Goal: Task Accomplishment & Management: Manage account settings

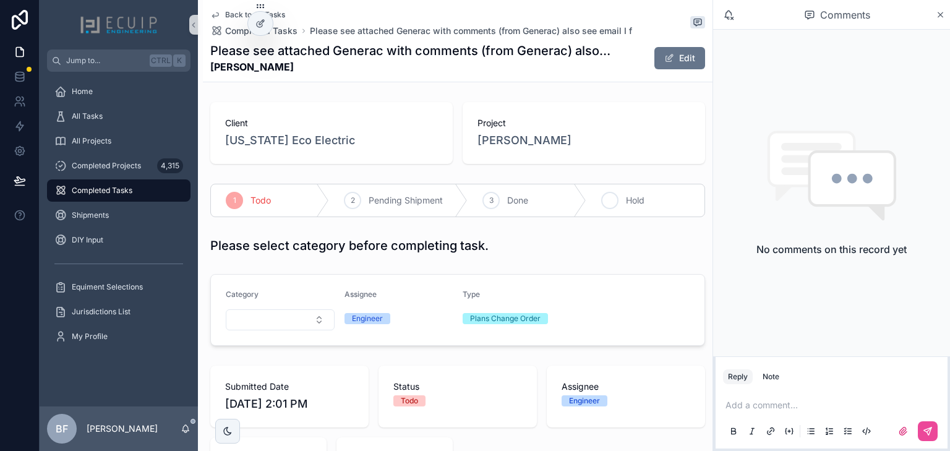
click at [608, 205] on div "4" at bounding box center [609, 200] width 17 height 17
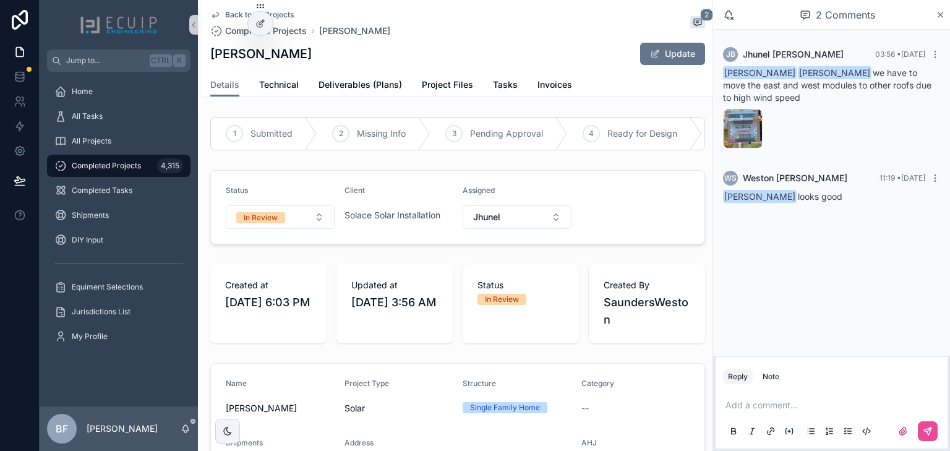
click at [312, 54] on h1 "George Fernandez" at bounding box center [260, 53] width 101 height 17
drag, startPoint x: 320, startPoint y: 54, endPoint x: 207, endPoint y: 56, distance: 113.8
click at [207, 56] on div "Back to All Projects Completed Projects George Fernandez 2 George Fernandez Upd…" at bounding box center [458, 48] width 510 height 97
copy h1 "George Fernandez"
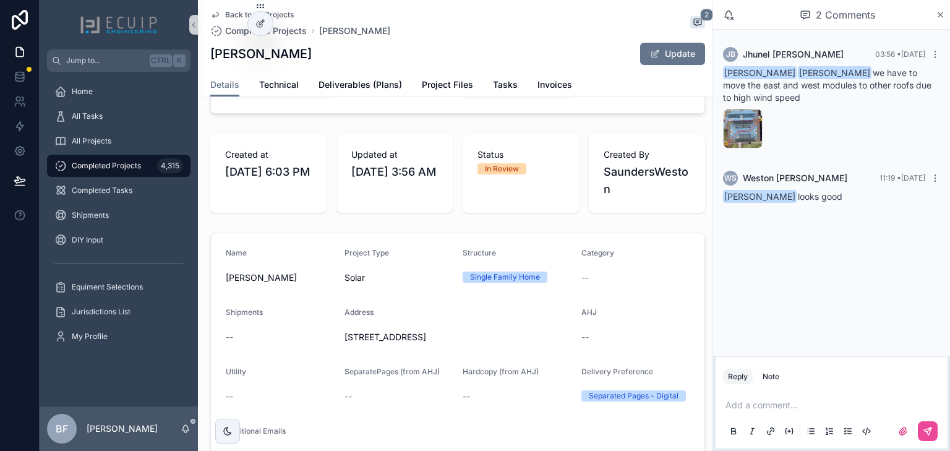
scroll to position [297, 0]
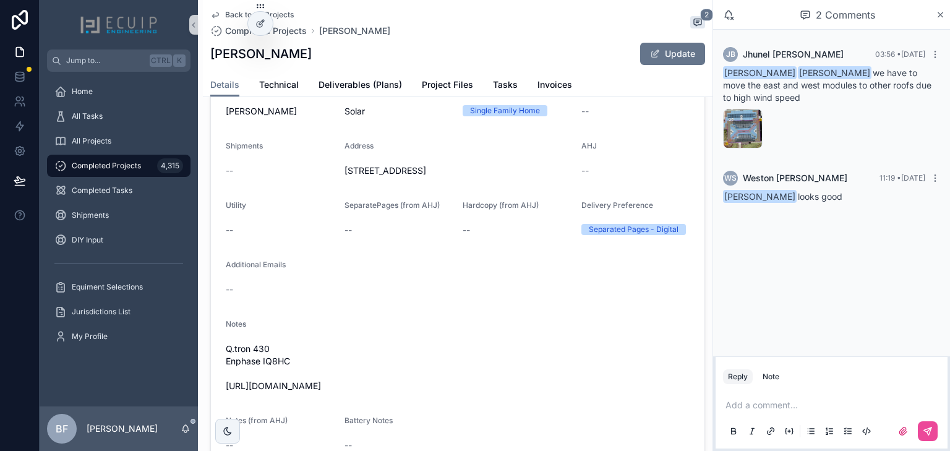
drag, startPoint x: 455, startPoint y: 388, endPoint x: 221, endPoint y: 391, distance: 234.4
click at [221, 391] on form "Name George Fernandez Project Type Solar Structure Single Family Home Category …" at bounding box center [458, 268] width 494 height 403
copy span "https://photos.app.goo.gl/rb6V9NnPmCPU7ZED9"
click at [351, 262] on form "Name George Fernandez Project Type Solar Structure Single Family Home Category …" at bounding box center [458, 268] width 494 height 403
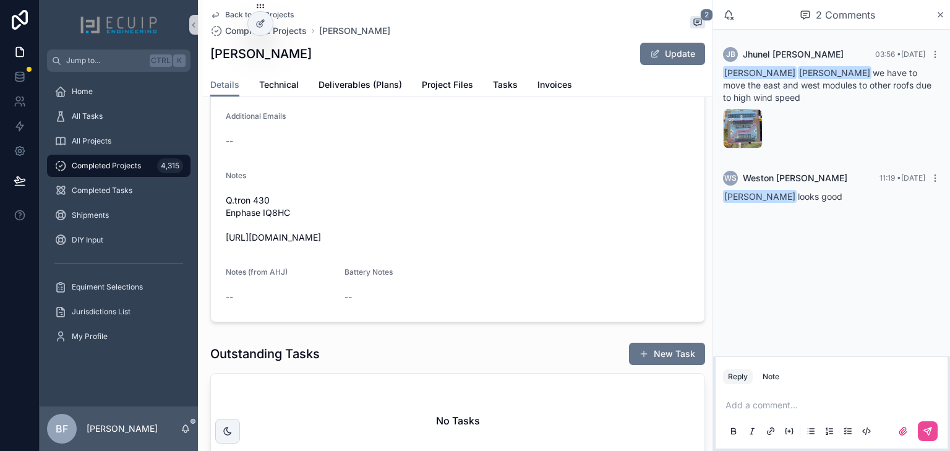
scroll to position [0, 0]
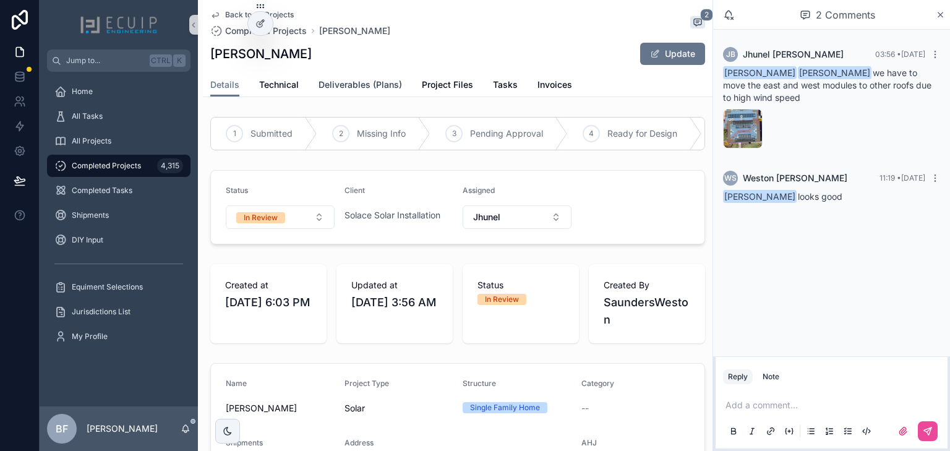
click at [364, 91] on link "Deliverables (Plans)" at bounding box center [359, 86] width 83 height 25
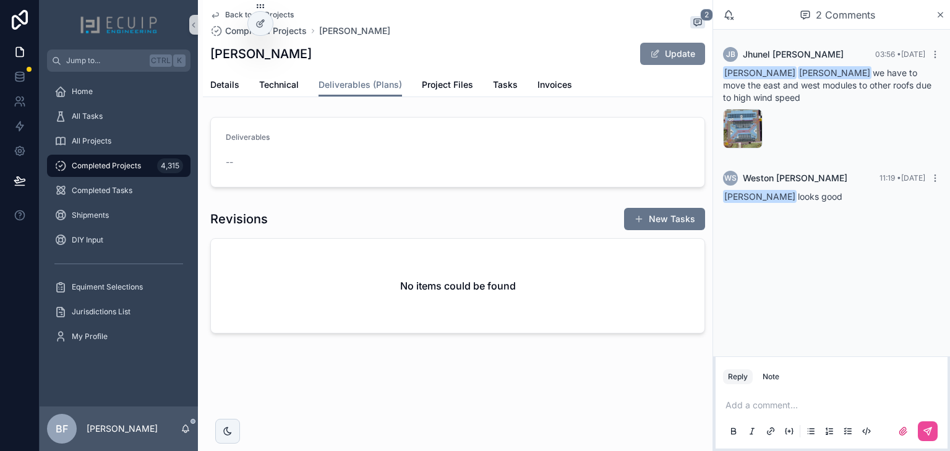
click at [654, 59] on button "Update" at bounding box center [672, 54] width 65 height 22
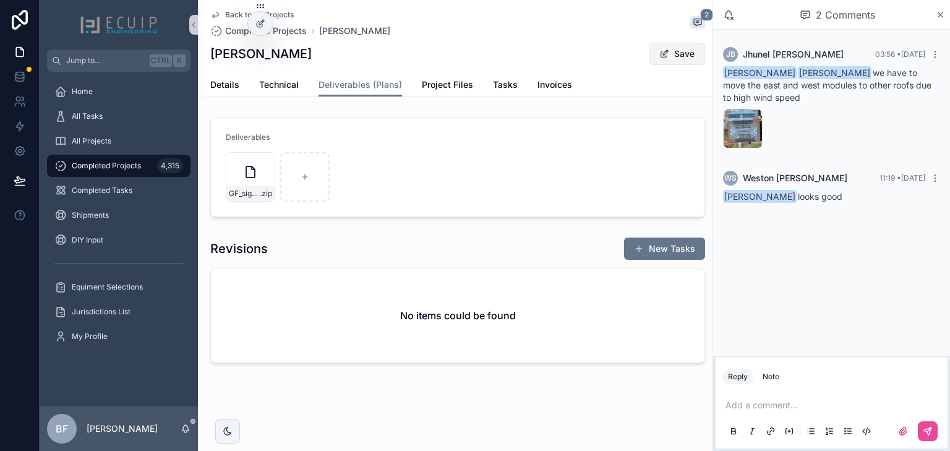
click at [695, 51] on button "Save" at bounding box center [677, 54] width 56 height 22
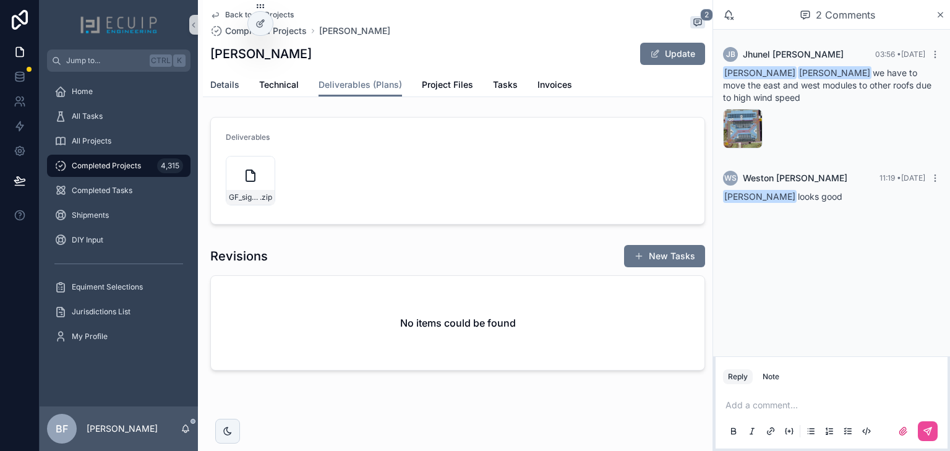
click at [226, 81] on span "Details" at bounding box center [224, 85] width 29 height 12
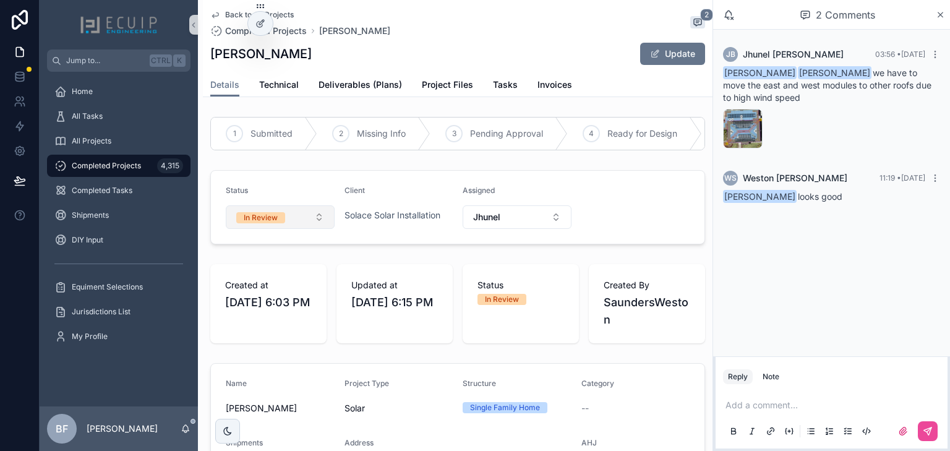
click at [276, 220] on div "In Review" at bounding box center [261, 217] width 34 height 11
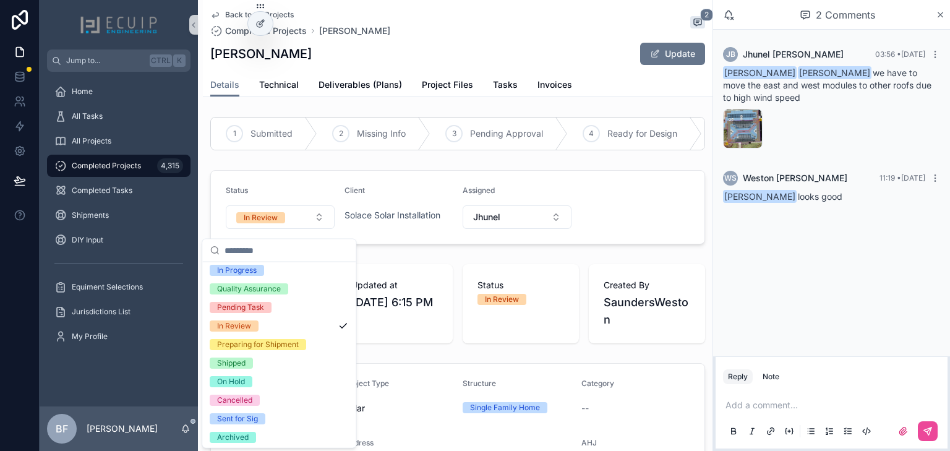
scroll to position [98, 0]
click at [237, 361] on div "Shipped" at bounding box center [231, 361] width 28 height 11
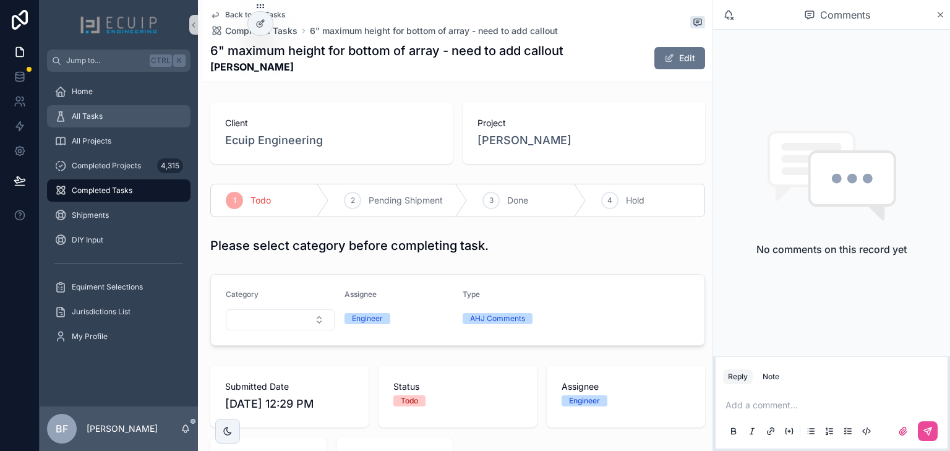
click at [120, 108] on div "All Tasks" at bounding box center [118, 116] width 129 height 20
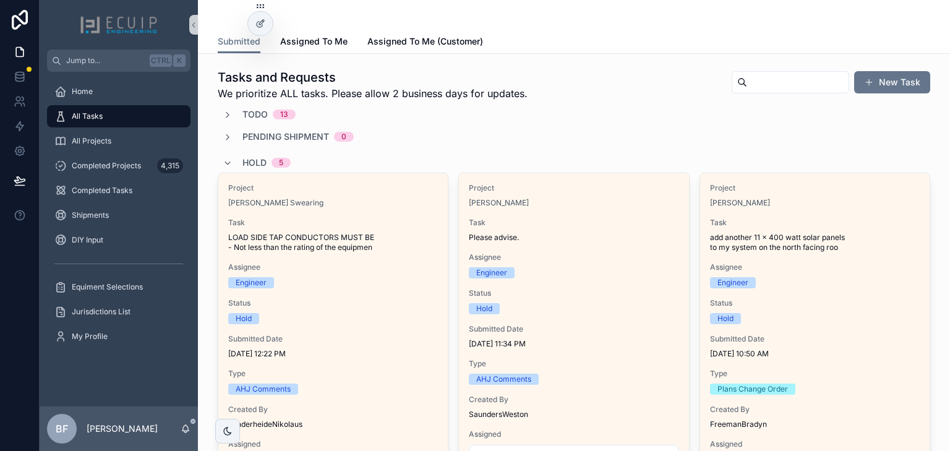
click at [252, 161] on span "Hold" at bounding box center [254, 162] width 24 height 12
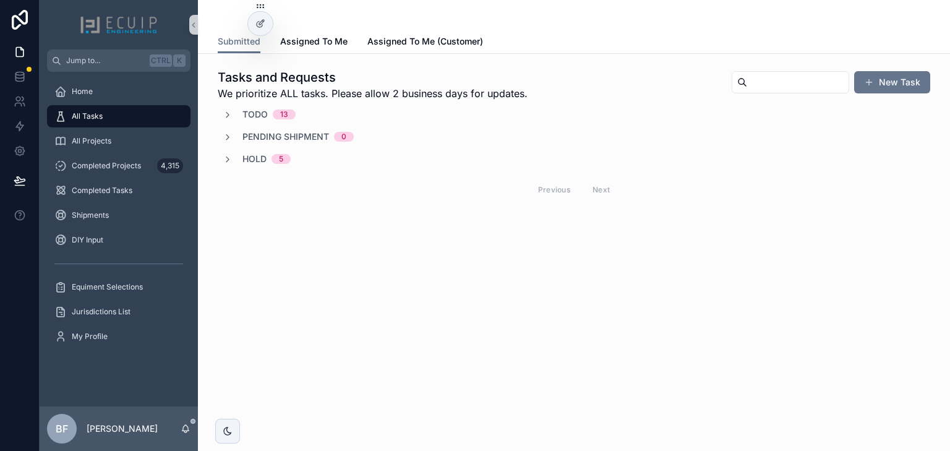
click at [253, 111] on span "Todo" at bounding box center [254, 114] width 25 height 12
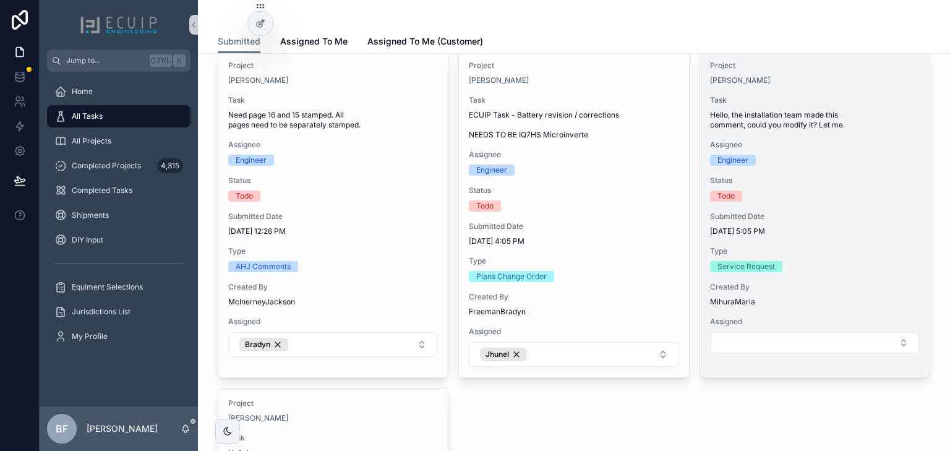
scroll to position [1088, 0]
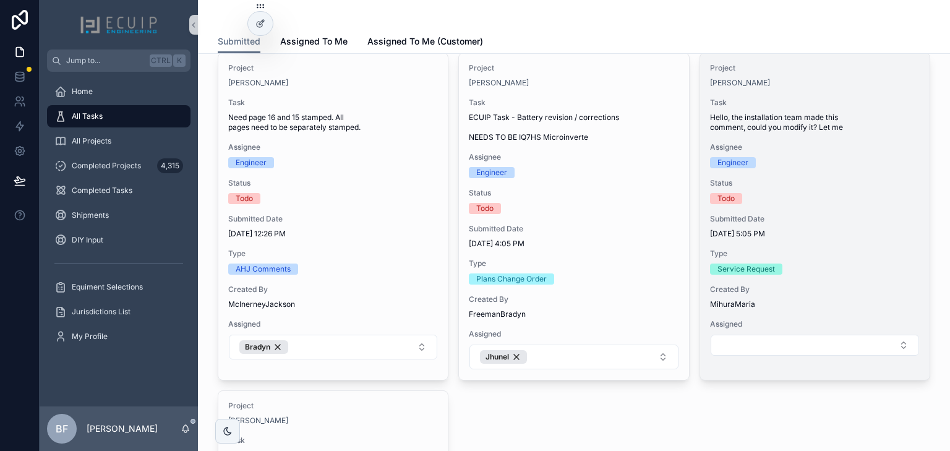
click at [846, 165] on div "Assignee Engineer" at bounding box center [815, 155] width 210 height 26
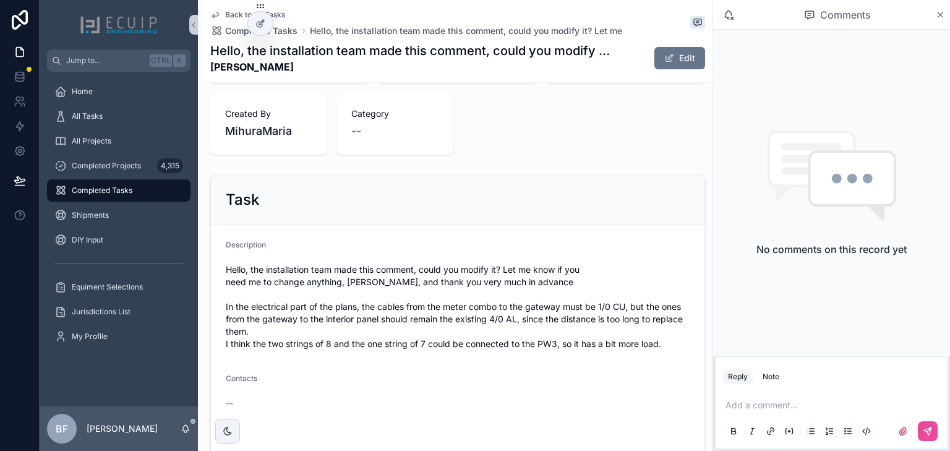
scroll to position [346, 0]
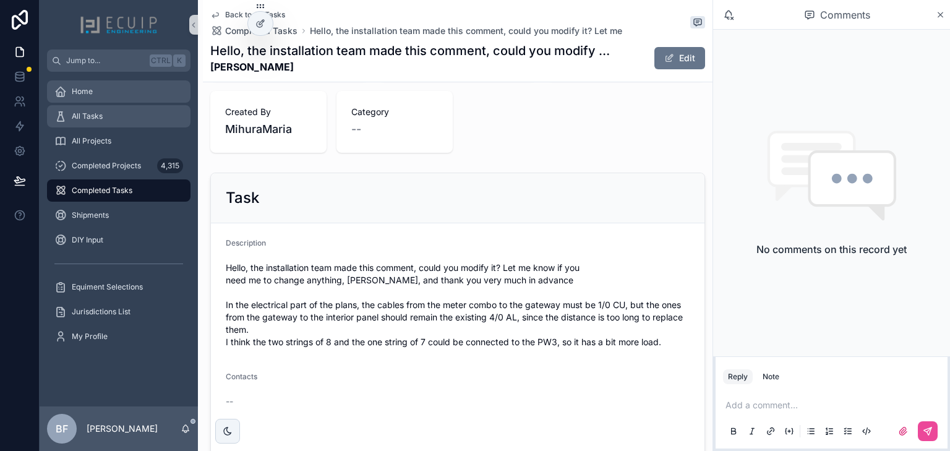
drag, startPoint x: 142, startPoint y: 108, endPoint x: 143, endPoint y: 101, distance: 6.3
click at [142, 108] on div "All Tasks" at bounding box center [118, 116] width 129 height 20
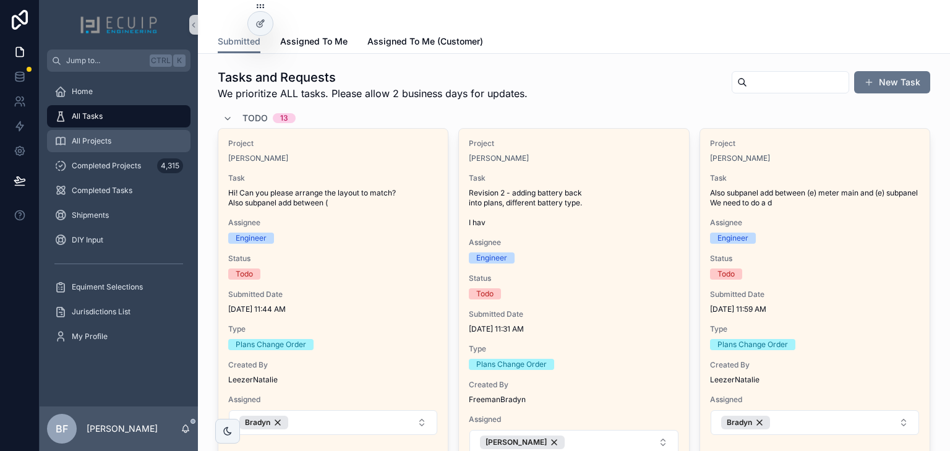
click at [131, 149] on div "All Projects" at bounding box center [118, 141] width 129 height 20
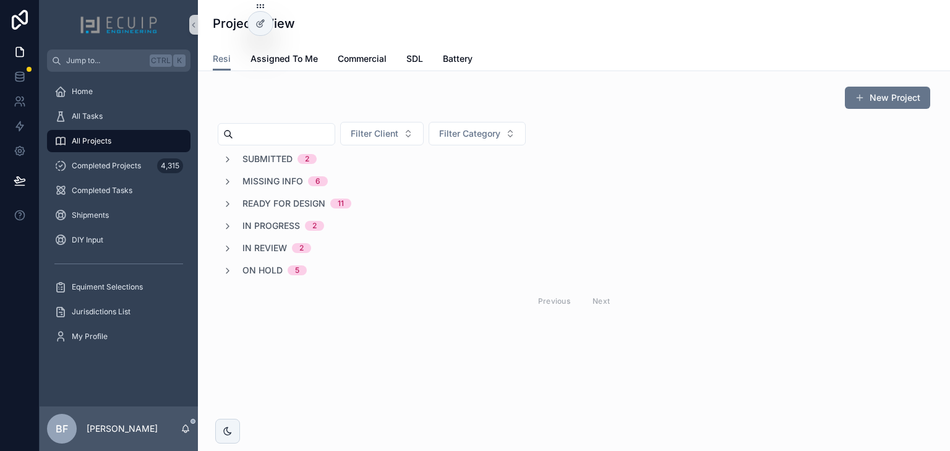
click at [275, 161] on span "Submitted" at bounding box center [267, 159] width 50 height 12
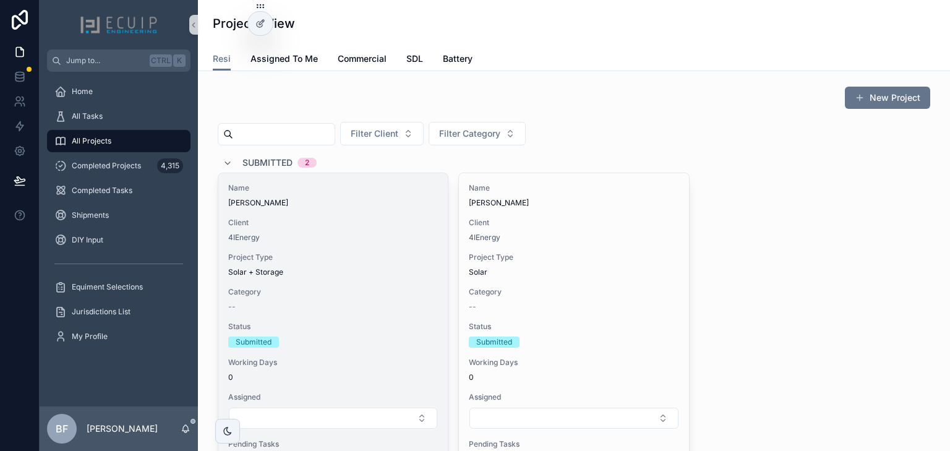
click at [341, 256] on span "Project Type" at bounding box center [333, 257] width 210 height 10
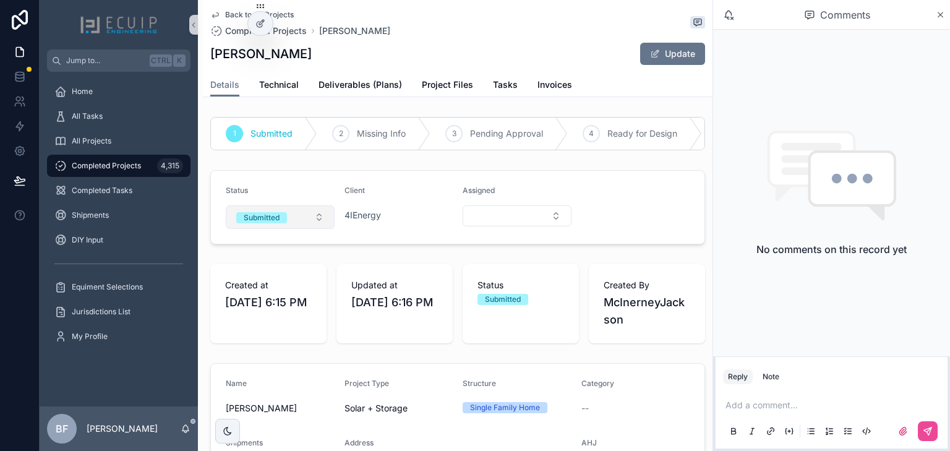
click at [280, 223] on span "Submitted" at bounding box center [261, 217] width 51 height 11
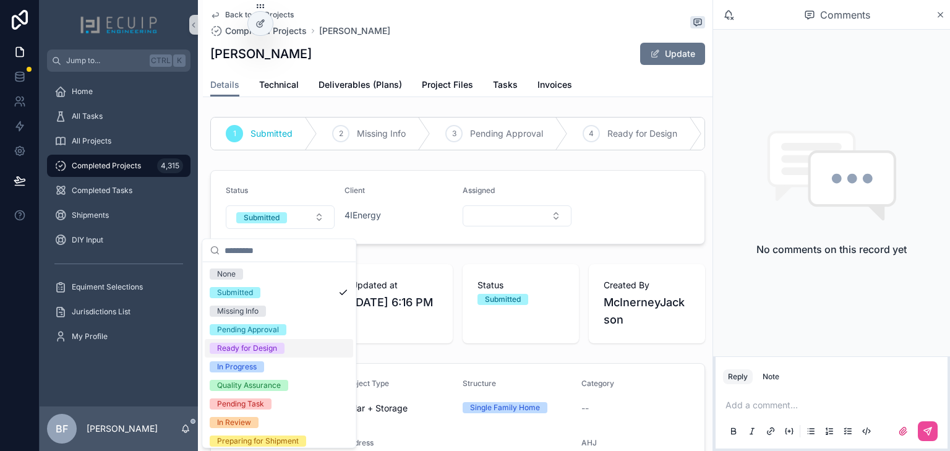
click at [253, 348] on div "Ready for Design" at bounding box center [247, 348] width 60 height 11
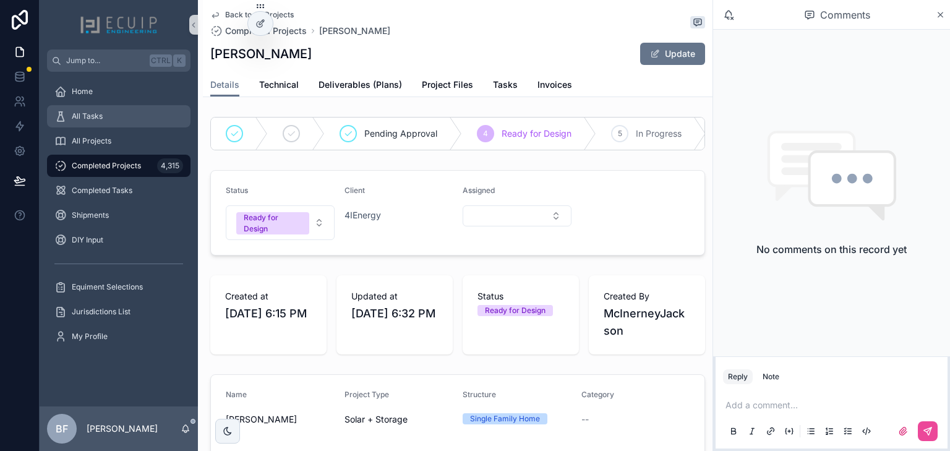
click at [133, 120] on div "All Tasks" at bounding box center [118, 116] width 129 height 20
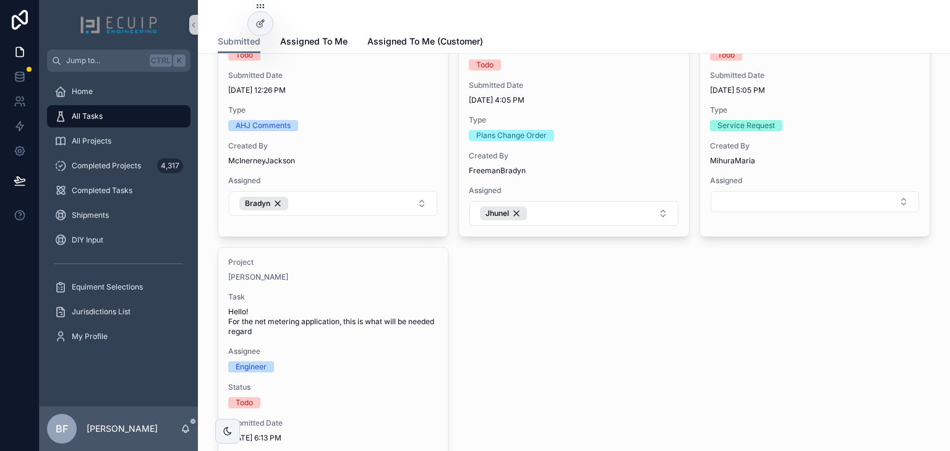
scroll to position [1336, 0]
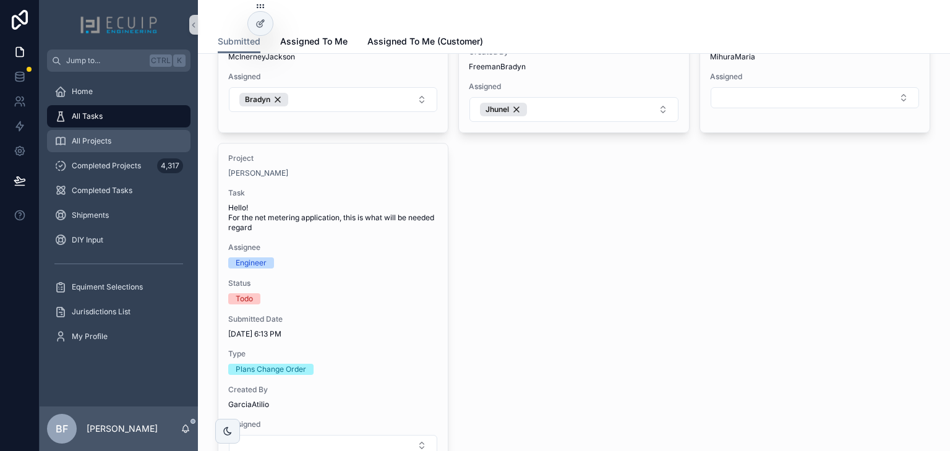
click at [136, 149] on div "All Projects" at bounding box center [118, 141] width 129 height 20
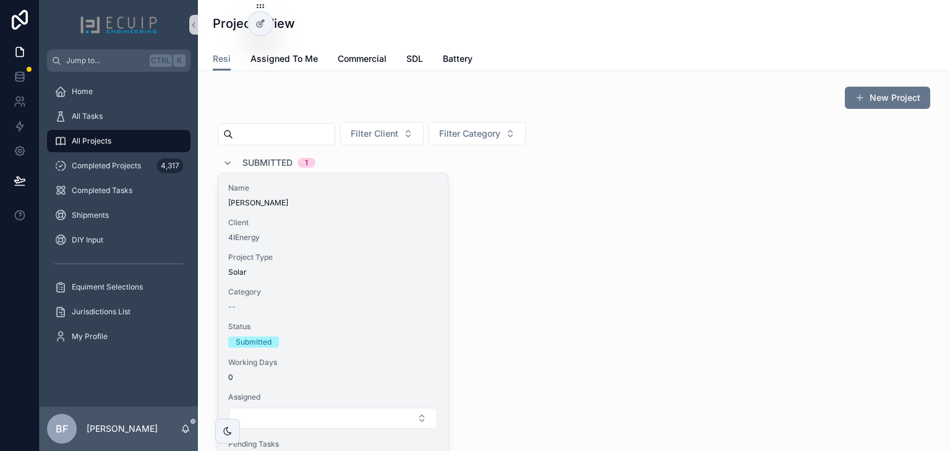
click at [382, 248] on div "Name Emily Alexander Client 4IEnergy Project Type Solar Category -- Status Subm…" at bounding box center [332, 318] width 229 height 291
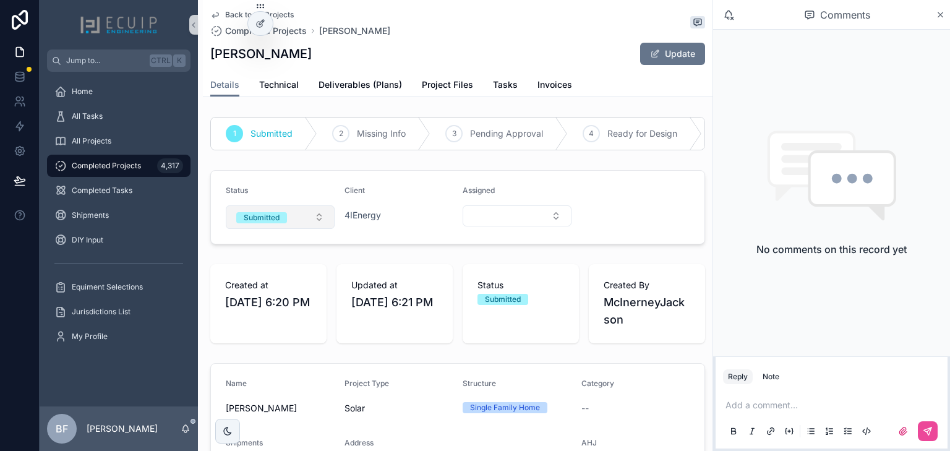
click at [283, 223] on span "Submitted" at bounding box center [261, 217] width 51 height 11
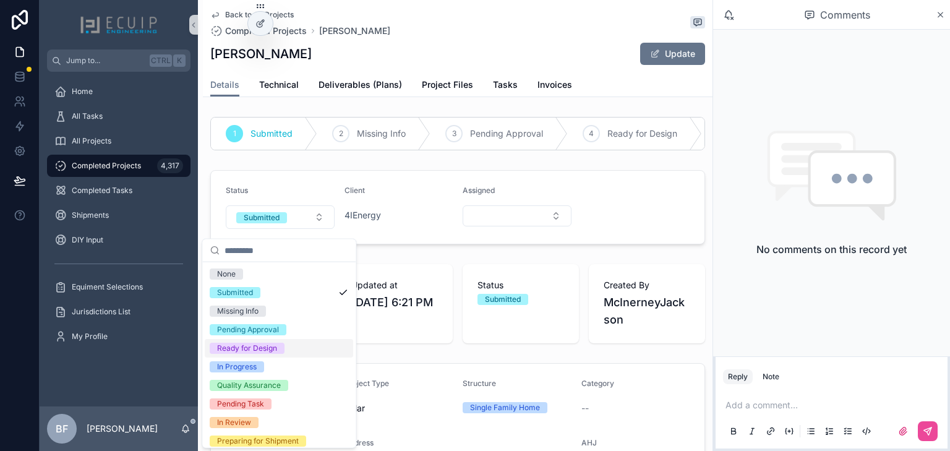
click at [250, 349] on div "Ready for Design" at bounding box center [247, 348] width 60 height 11
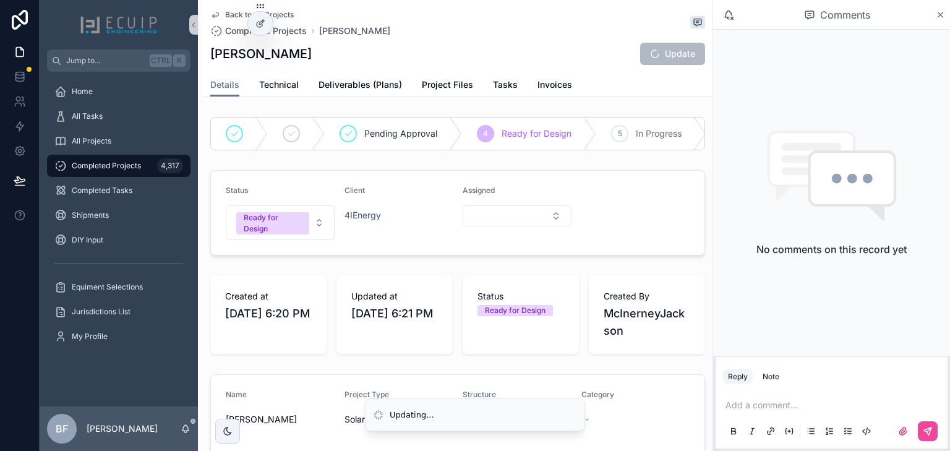
scroll to position [198, 0]
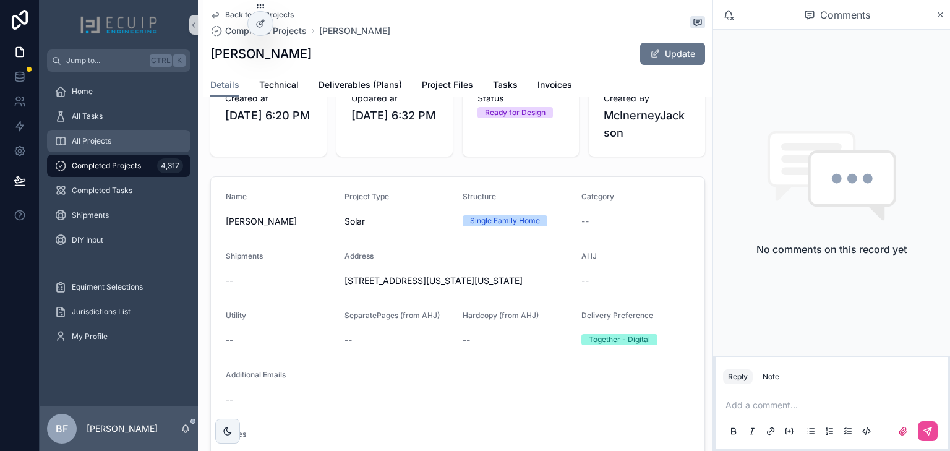
click at [140, 145] on div "All Projects" at bounding box center [118, 141] width 129 height 20
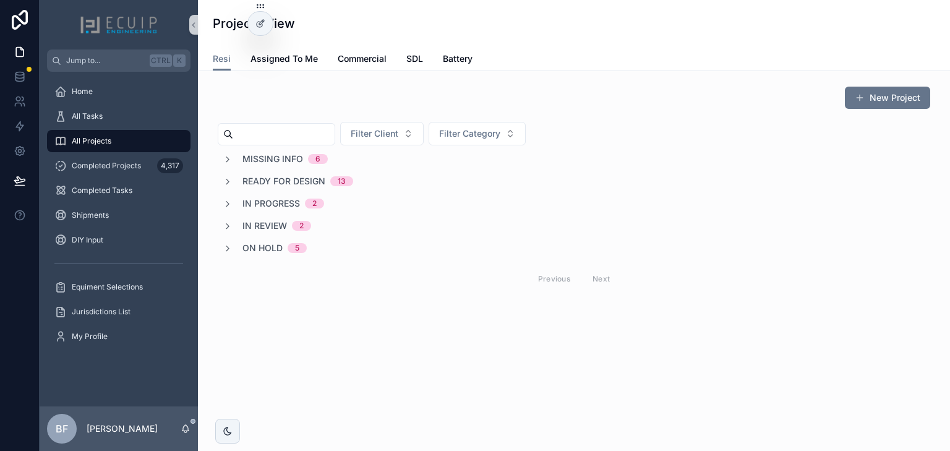
click at [294, 176] on span "Ready for Design" at bounding box center [283, 181] width 83 height 12
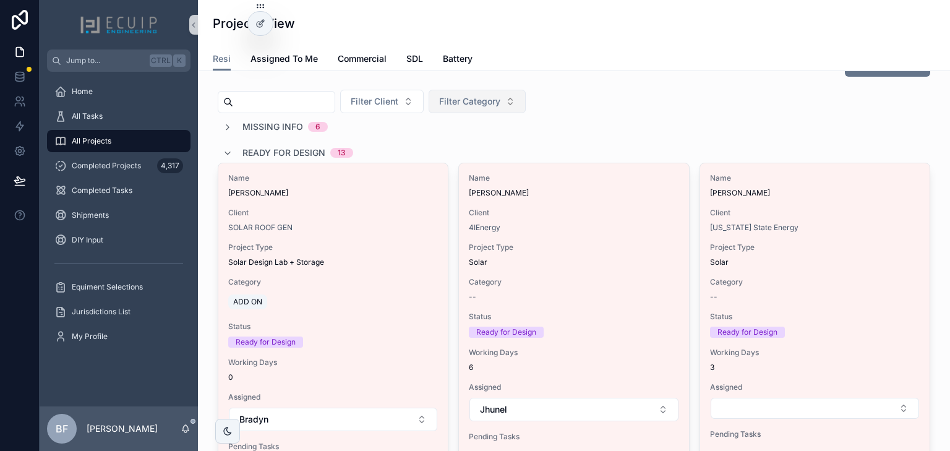
scroll to position [99, 0]
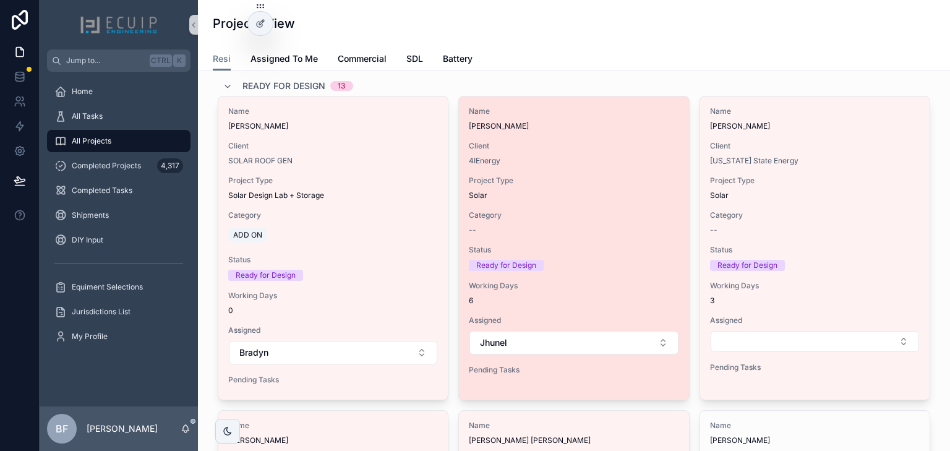
click at [652, 153] on div "Client 4IEnergy" at bounding box center [574, 153] width 210 height 25
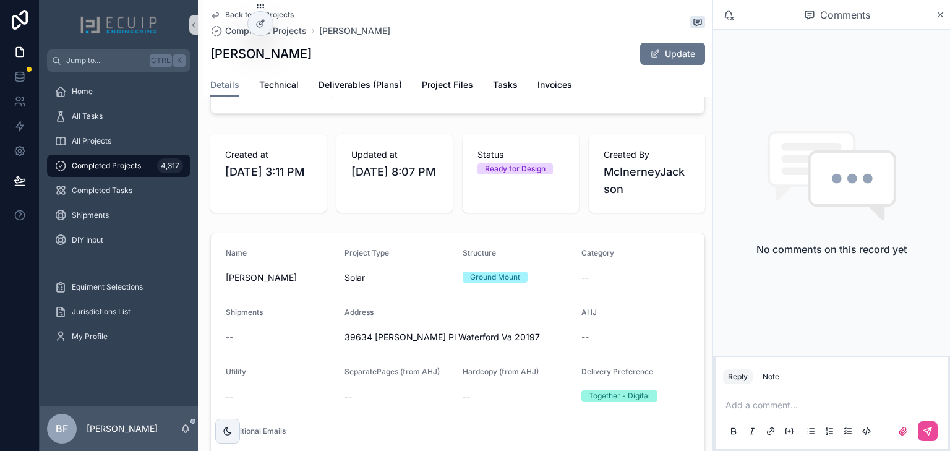
scroll to position [148, 0]
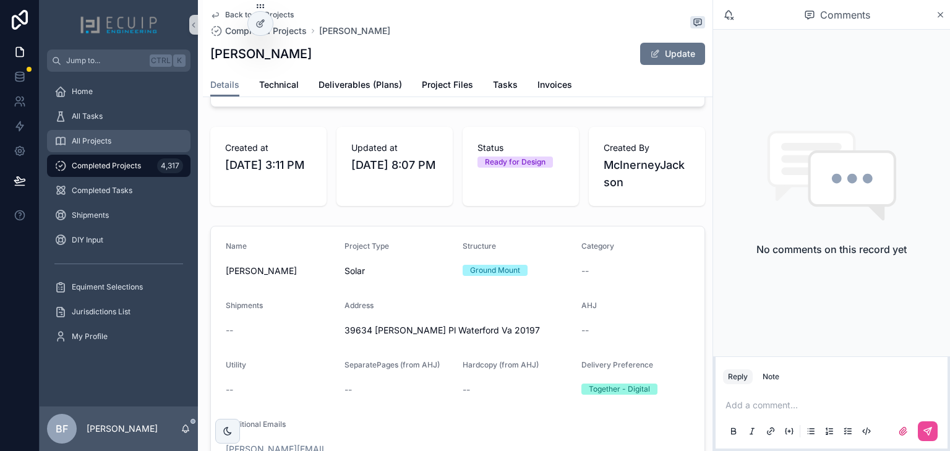
click at [106, 152] on link "All Projects" at bounding box center [118, 141] width 143 height 22
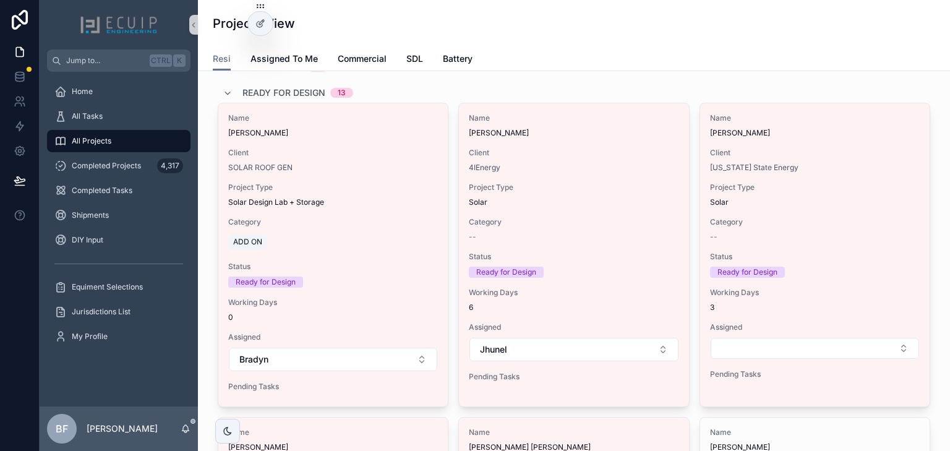
scroll to position [99, 0]
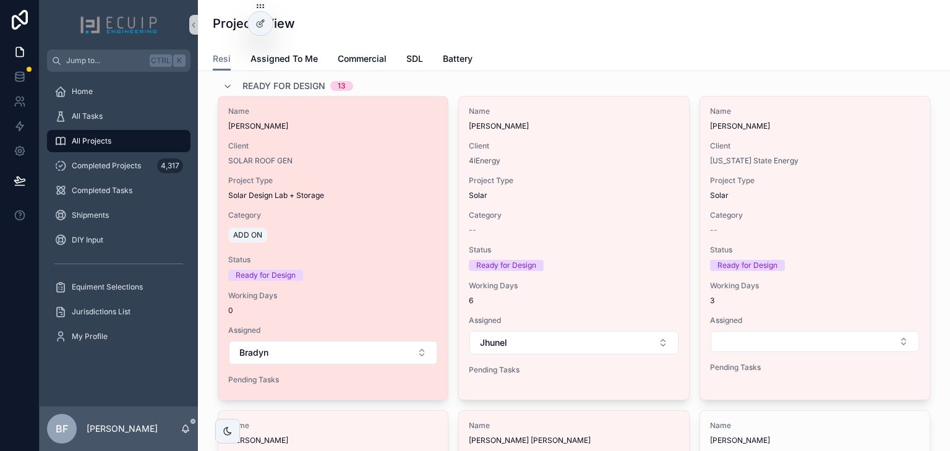
click at [411, 146] on span "Client" at bounding box center [333, 146] width 210 height 10
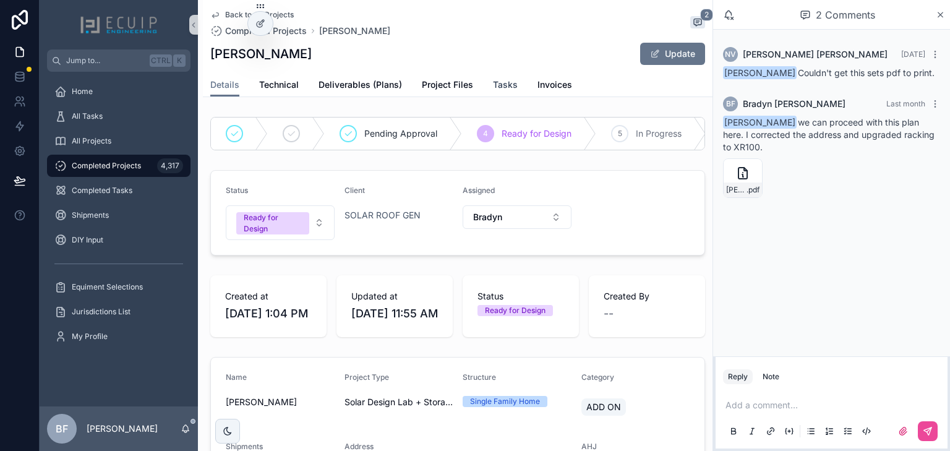
click at [494, 83] on span "Tasks" at bounding box center [505, 85] width 25 height 12
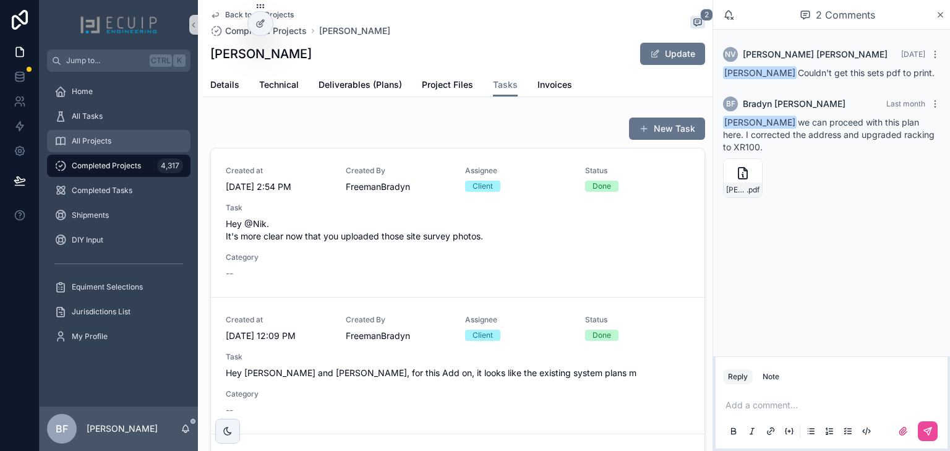
click at [109, 135] on div "All Projects" at bounding box center [118, 141] width 129 height 20
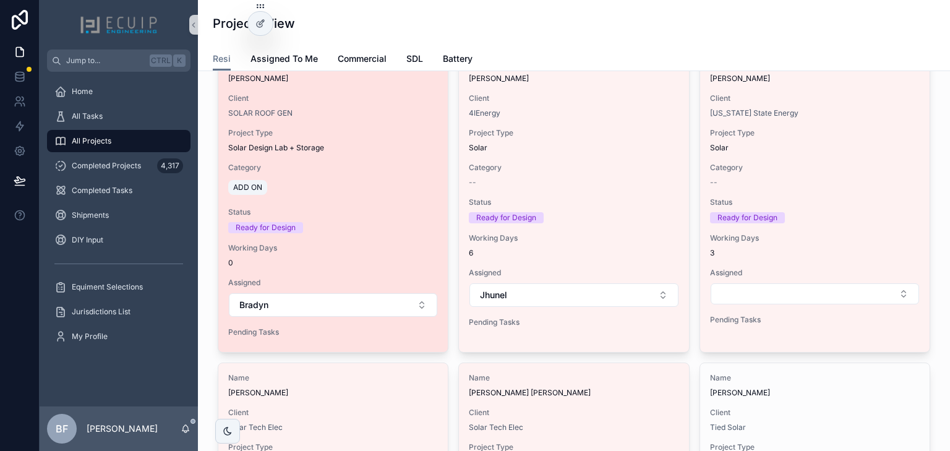
scroll to position [148, 0]
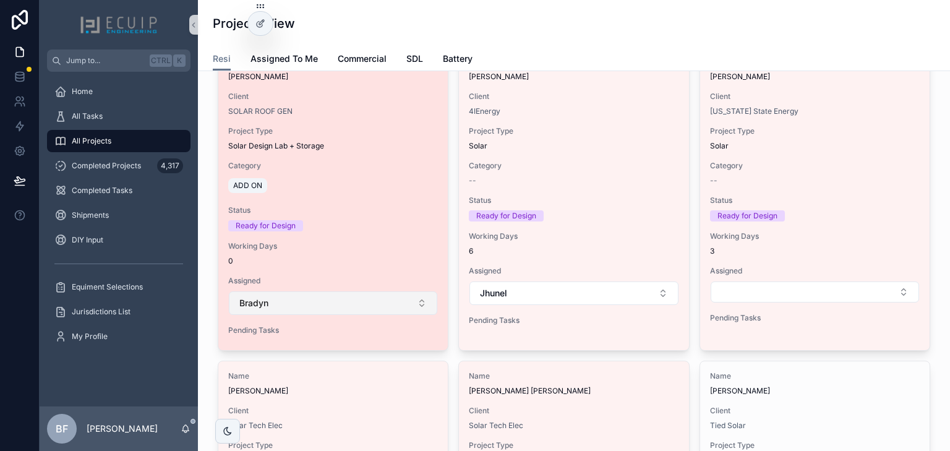
click at [348, 304] on button "Bradyn" at bounding box center [333, 303] width 208 height 24
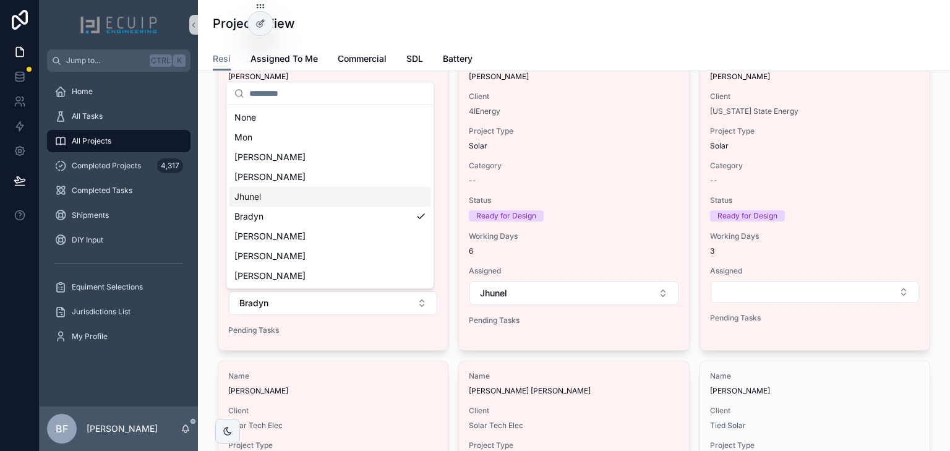
click at [290, 198] on div "Jhunel" at bounding box center [330, 197] width 202 height 20
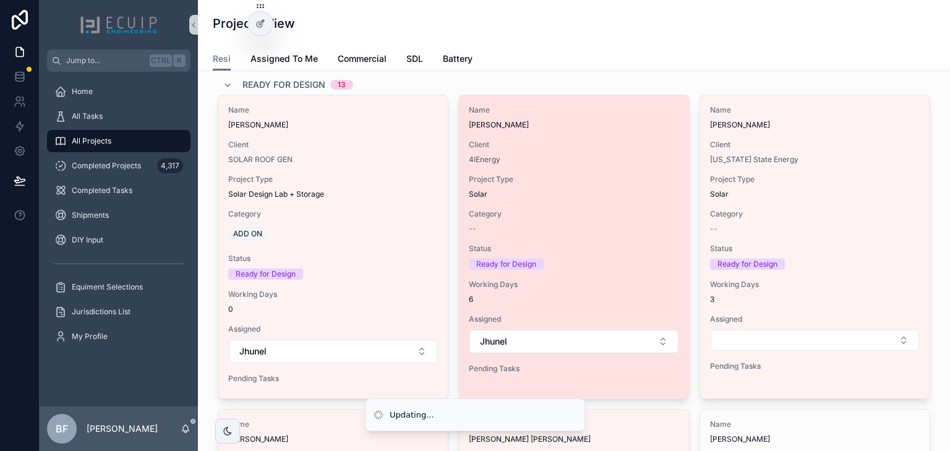
scroll to position [99, 0]
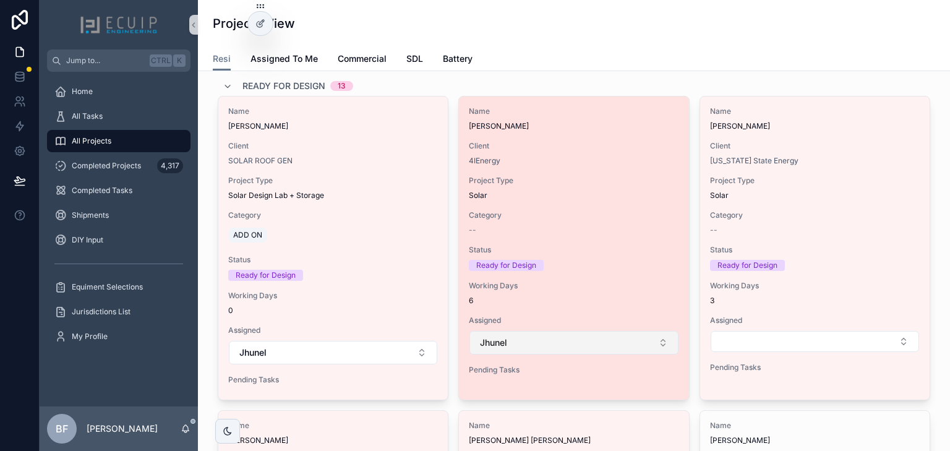
click at [566, 347] on button "Jhunel" at bounding box center [573, 343] width 208 height 24
click at [543, 335] on button "Jhunel" at bounding box center [573, 343] width 208 height 24
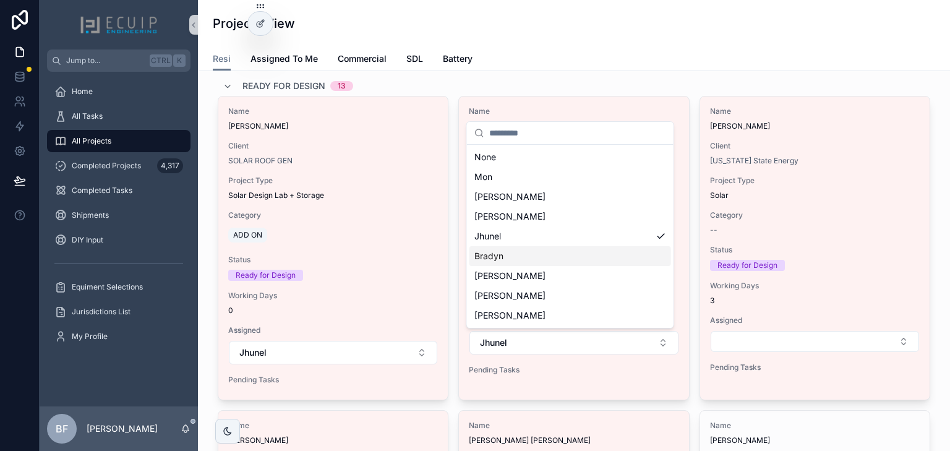
click at [542, 250] on div "Bradyn" at bounding box center [570, 256] width 202 height 20
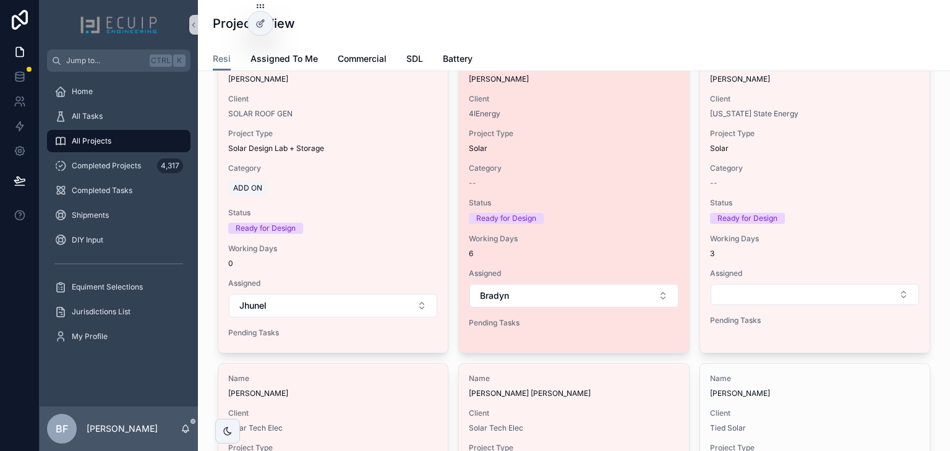
scroll to position [148, 0]
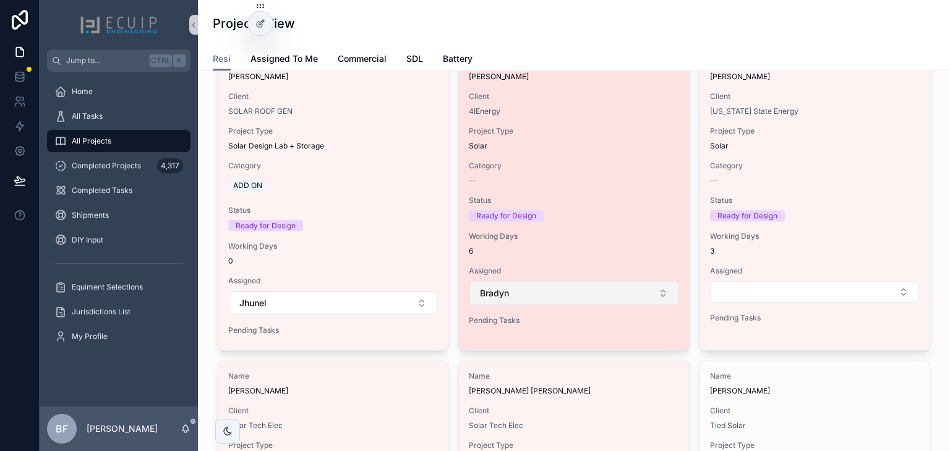
click at [576, 299] on button "Bradyn" at bounding box center [573, 293] width 208 height 24
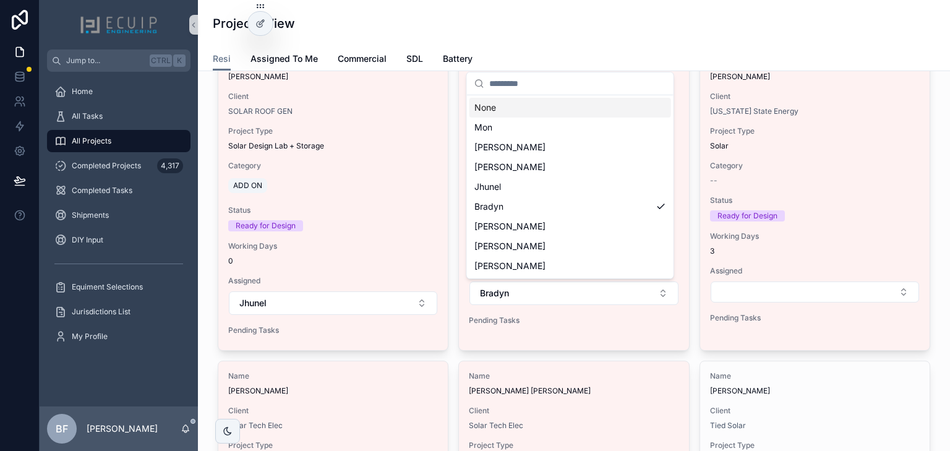
click at [572, 355] on div "Jump to... Ctrl K Home All Tasks All Projects Completed Projects 4,317 Complete…" at bounding box center [495, 225] width 910 height 451
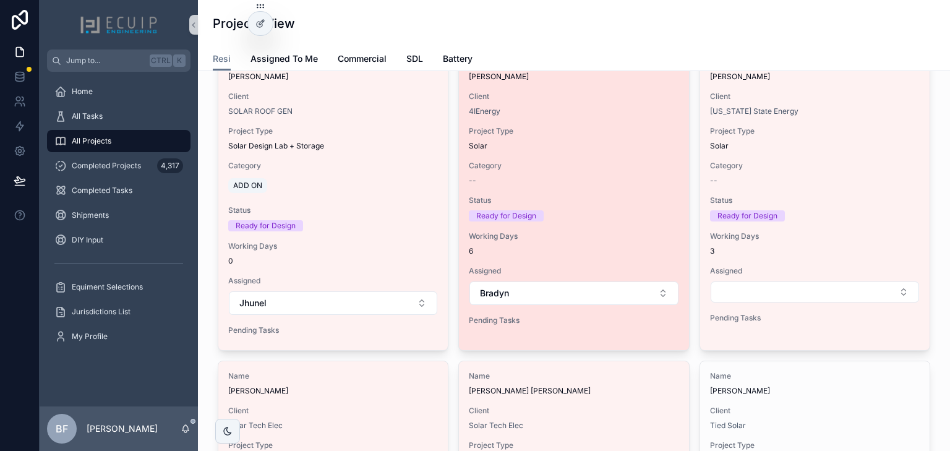
click at [568, 186] on div "Name Michael Meyrowitz Client 4IEnergy Project Type Solar Category -- Status Re…" at bounding box center [573, 193] width 229 height 293
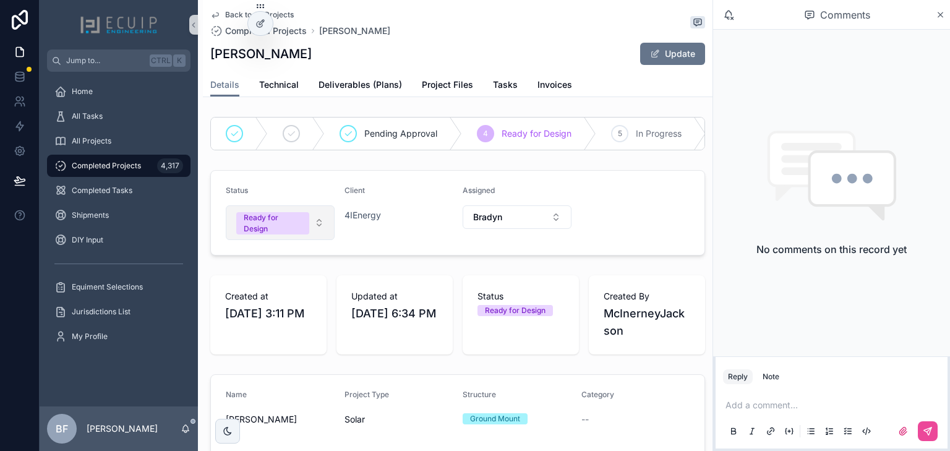
click at [275, 231] on div "Ready for Design" at bounding box center [273, 223] width 58 height 22
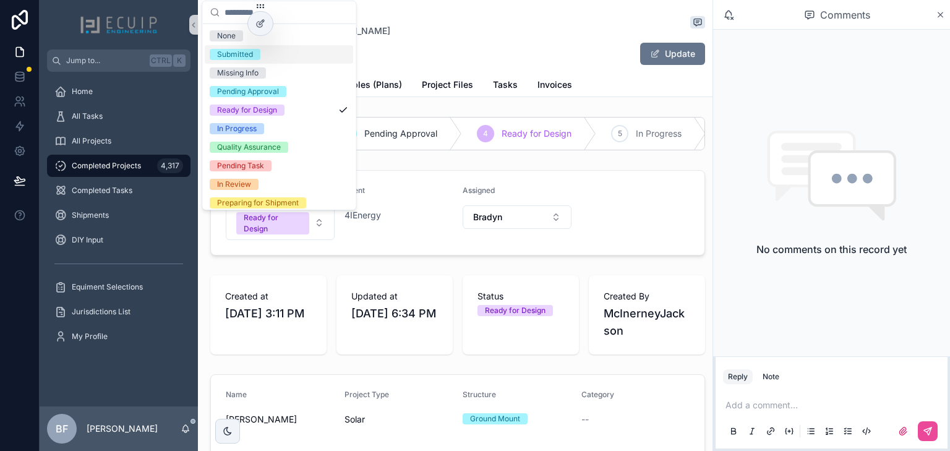
click at [244, 49] on div "Submitted" at bounding box center [235, 54] width 36 height 11
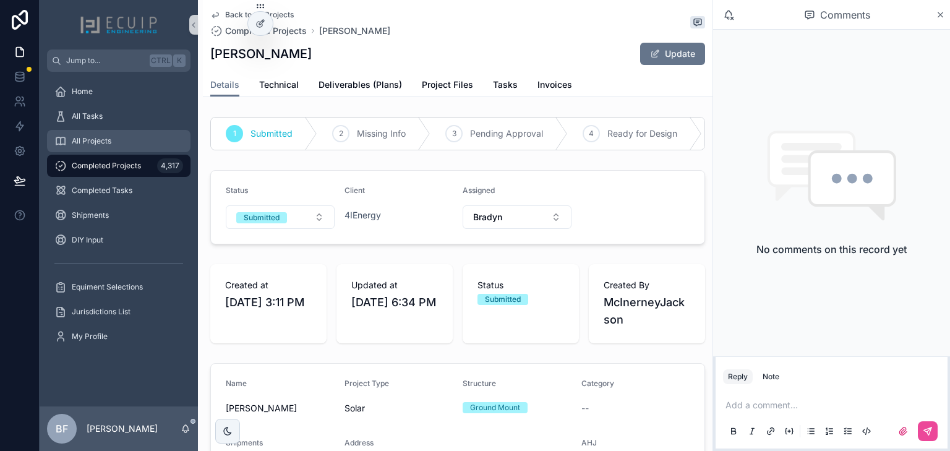
click at [116, 133] on div "All Projects" at bounding box center [118, 141] width 129 height 20
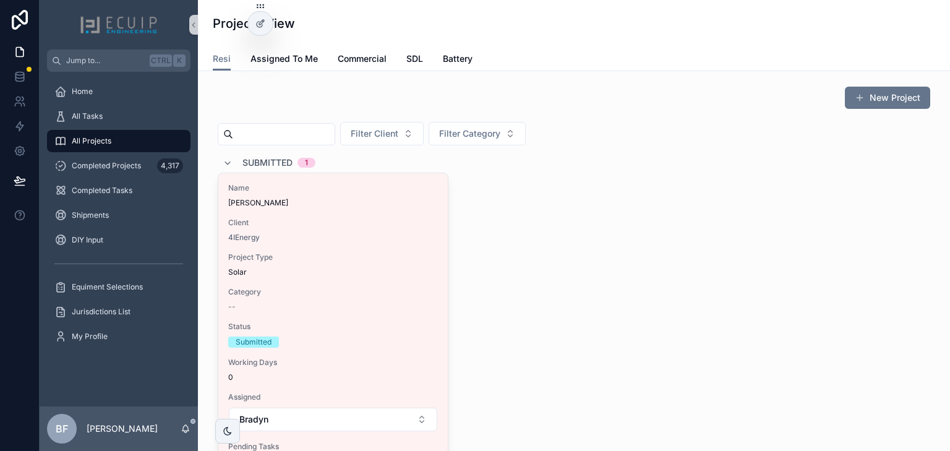
click at [266, 165] on span "Submitted" at bounding box center [267, 162] width 50 height 12
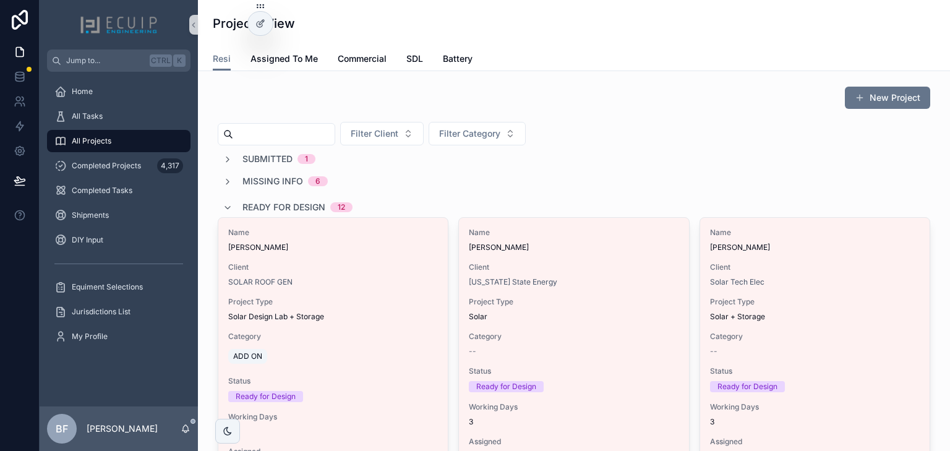
click at [294, 211] on span "Ready for Design" at bounding box center [283, 207] width 83 height 12
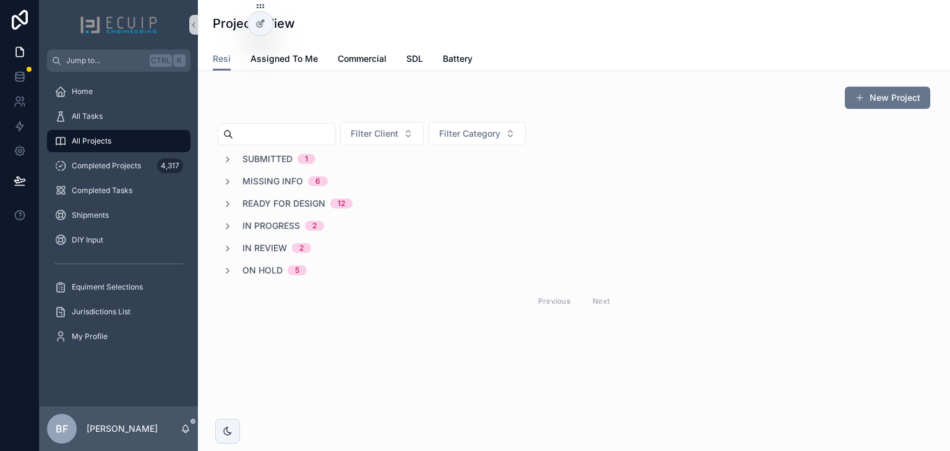
click at [272, 255] on div "Submitted 1 Missing Info 6 Ready for Design 12 In Progress 2 In Review 2 On Hol…" at bounding box center [574, 234] width 712 height 163
click at [271, 254] on div "Submitted 1 Missing Info 6 Ready for Design 12 In Progress 2 In Review 2 On Hol…" at bounding box center [574, 234] width 712 height 163
click at [273, 250] on span "In Review" at bounding box center [264, 248] width 45 height 12
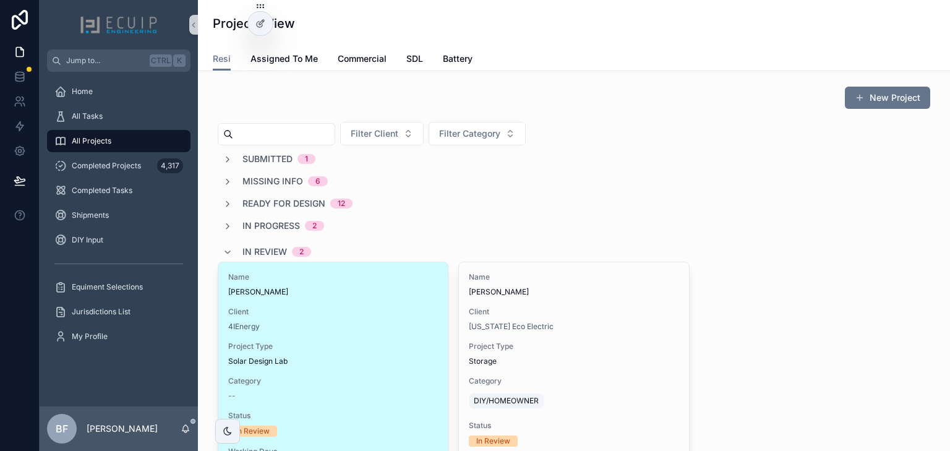
click at [324, 293] on span "Brock Roughton" at bounding box center [333, 292] width 210 height 10
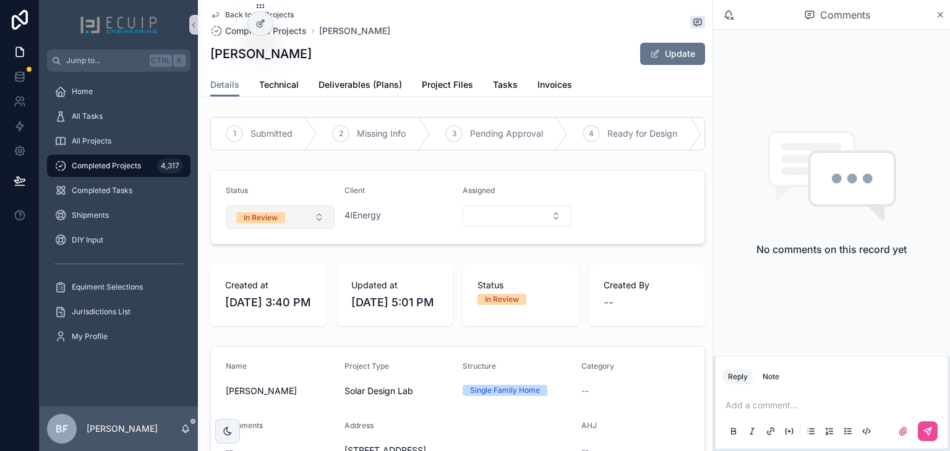
click at [263, 223] on div "In Review" at bounding box center [261, 217] width 34 height 11
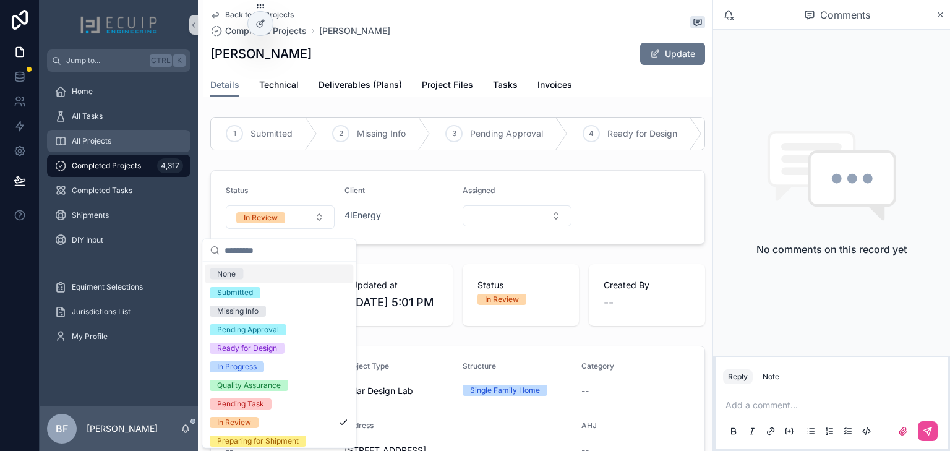
click at [101, 146] on div "All Projects" at bounding box center [118, 141] width 129 height 20
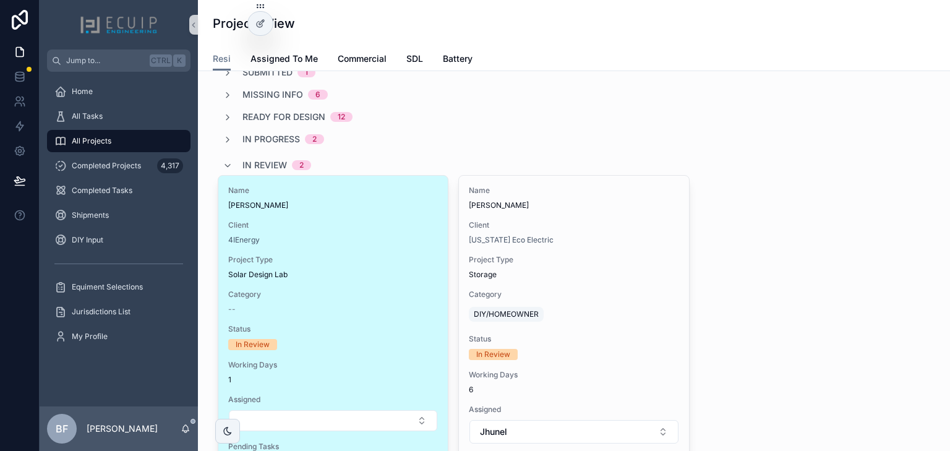
scroll to position [99, 0]
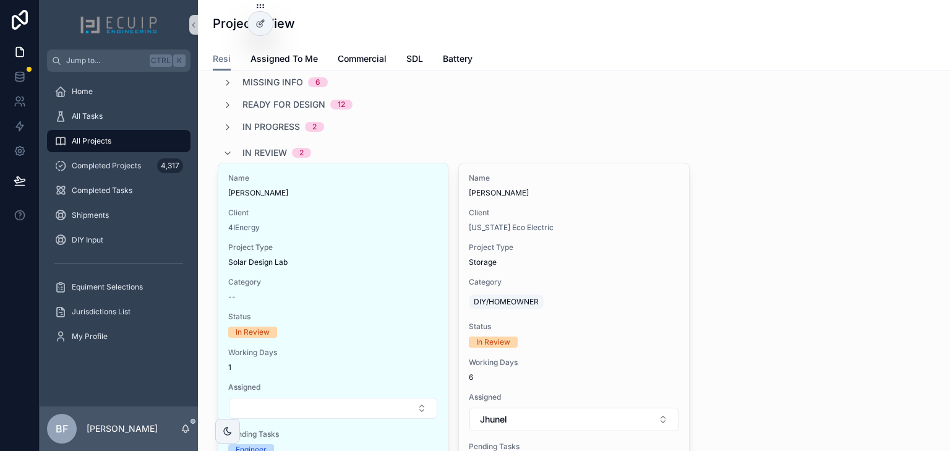
click at [570, 103] on div "Ready for Design 12" at bounding box center [574, 104] width 712 height 12
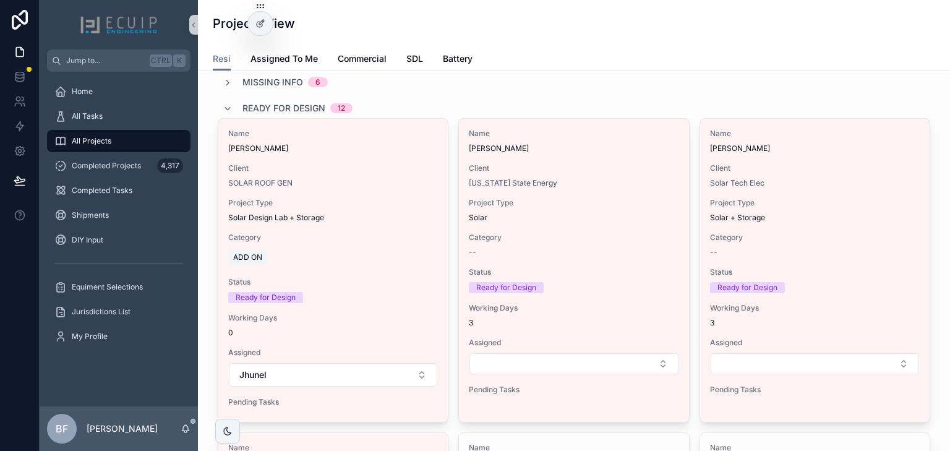
click at [570, 103] on div "Ready for Design 12" at bounding box center [574, 108] width 712 height 20
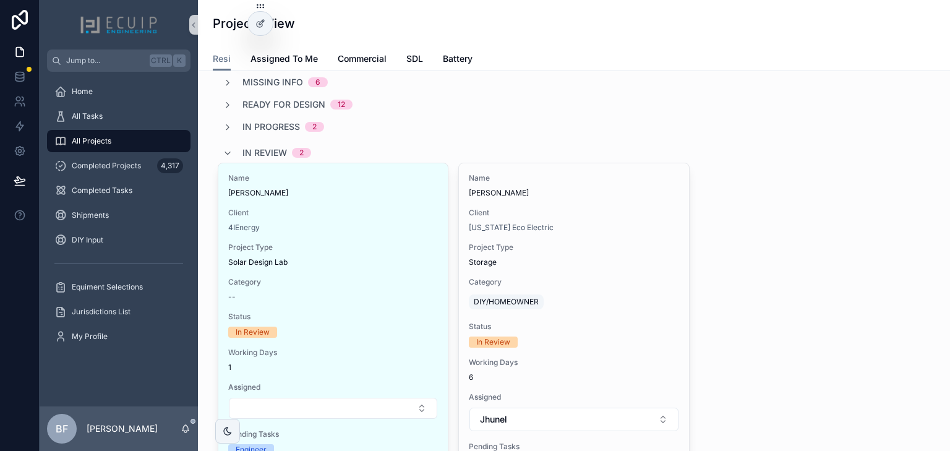
click at [280, 152] on span "In Review" at bounding box center [264, 153] width 45 height 12
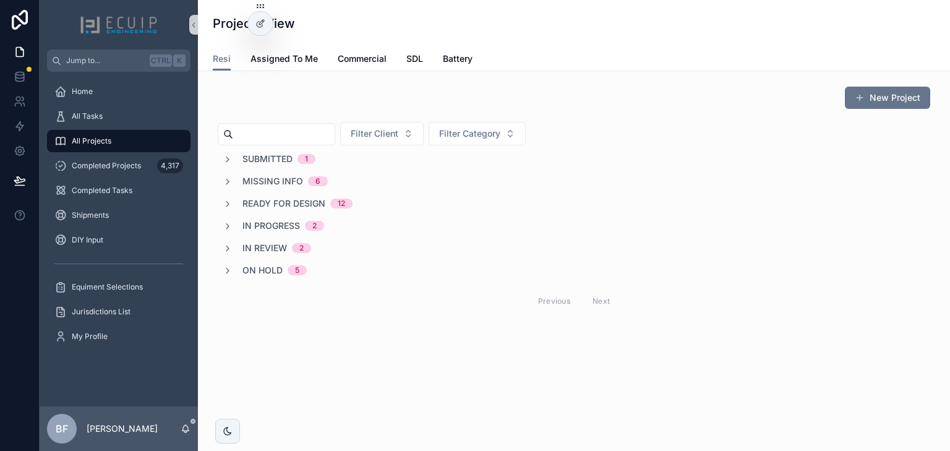
scroll to position [0, 0]
click at [143, 109] on div "All Tasks" at bounding box center [118, 116] width 129 height 20
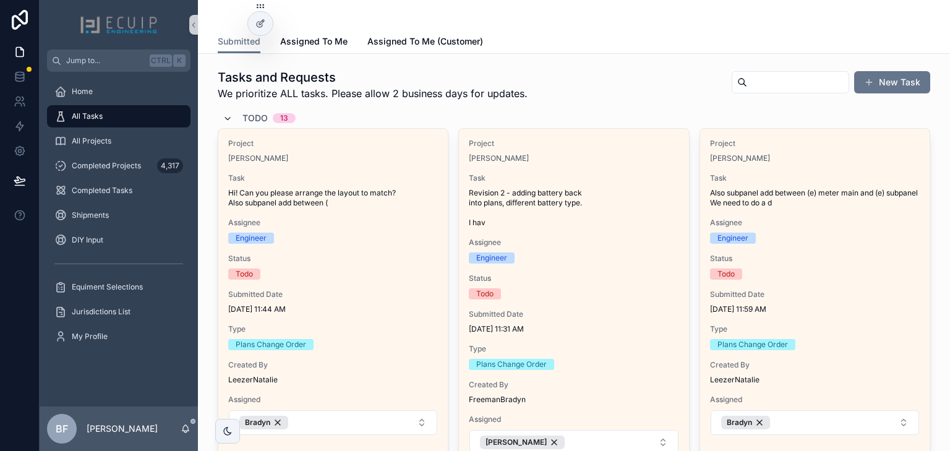
click at [229, 121] on icon "scrollable content" at bounding box center [228, 119] width 10 height 10
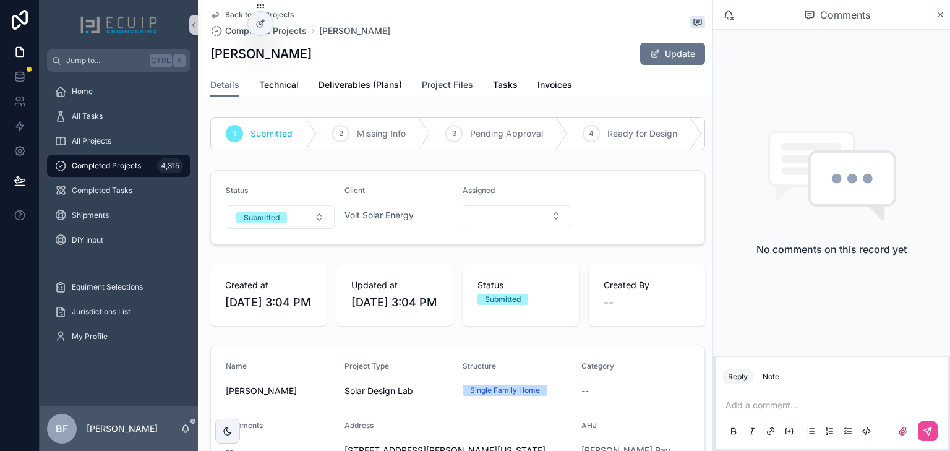
click at [443, 92] on link "Project Files" at bounding box center [447, 86] width 51 height 25
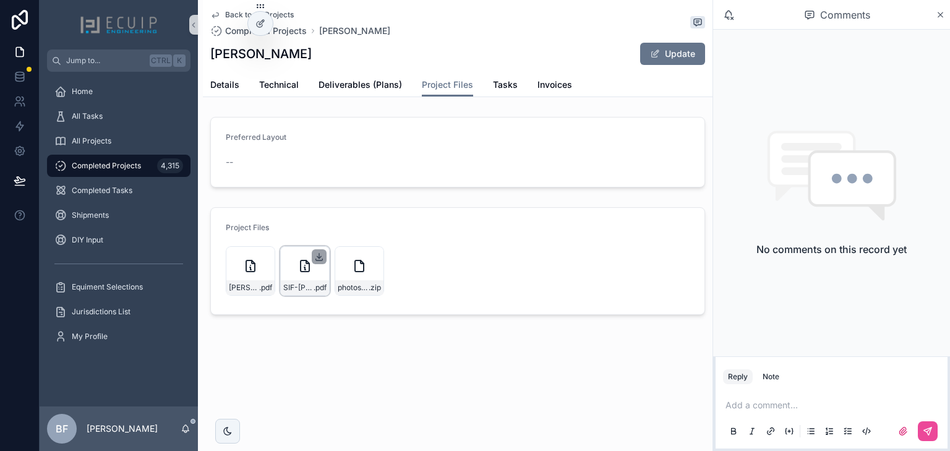
click at [319, 255] on icon "scrollable content" at bounding box center [319, 257] width 10 height 10
drag, startPoint x: 262, startPoint y: 255, endPoint x: 271, endPoint y: 228, distance: 28.7
click at [0, 0] on icon "scrollable content" at bounding box center [0, 0] width 0 height 0
drag, startPoint x: 268, startPoint y: 53, endPoint x: 202, endPoint y: 53, distance: 66.8
click at [202, 53] on div "Back to All Projects Completed Projects Adys Ferrer Adys Ferrer Update Project …" at bounding box center [455, 199] width 515 height 399
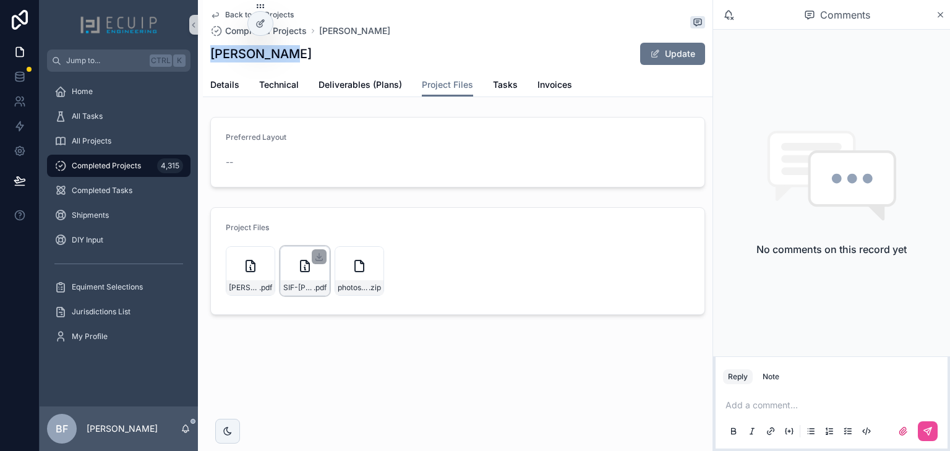
copy h1 "Adys Ferrer"
click at [376, 83] on span "Deliverables (Plans)" at bounding box center [359, 85] width 83 height 12
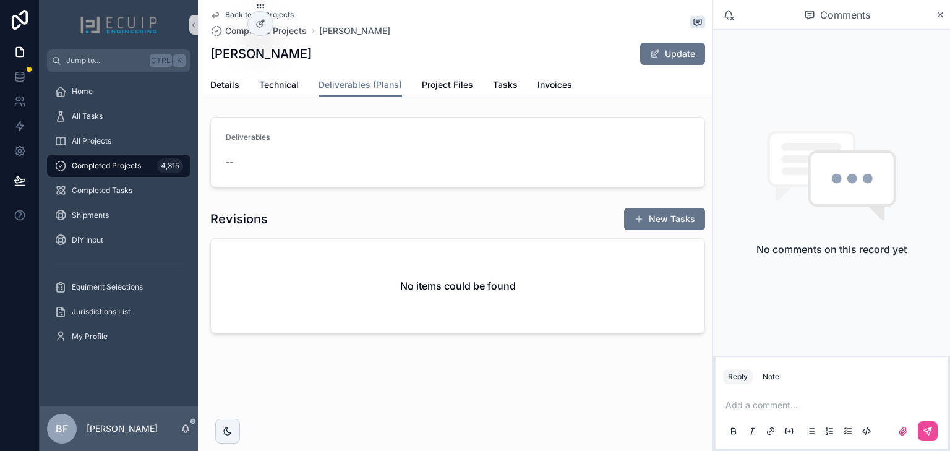
click at [683, 55] on button "Update" at bounding box center [672, 54] width 65 height 22
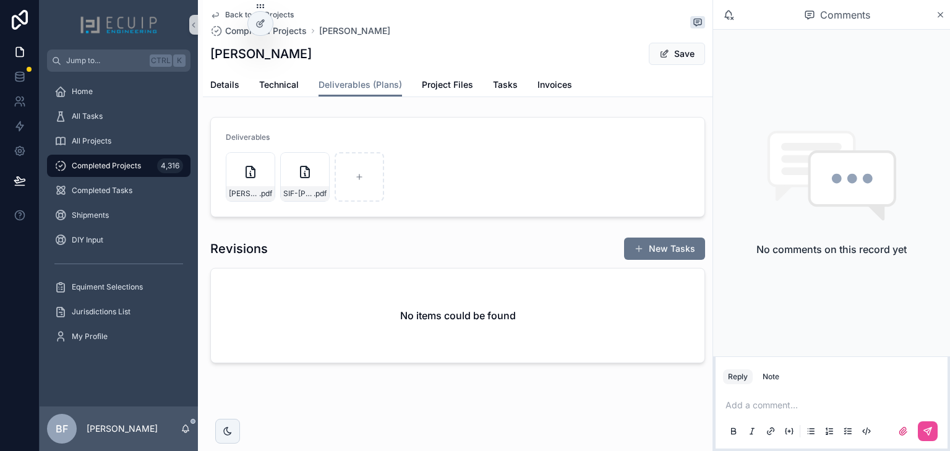
drag, startPoint x: 672, startPoint y: 53, endPoint x: 663, endPoint y: 67, distance: 17.0
click at [672, 53] on button "Save" at bounding box center [677, 54] width 56 height 22
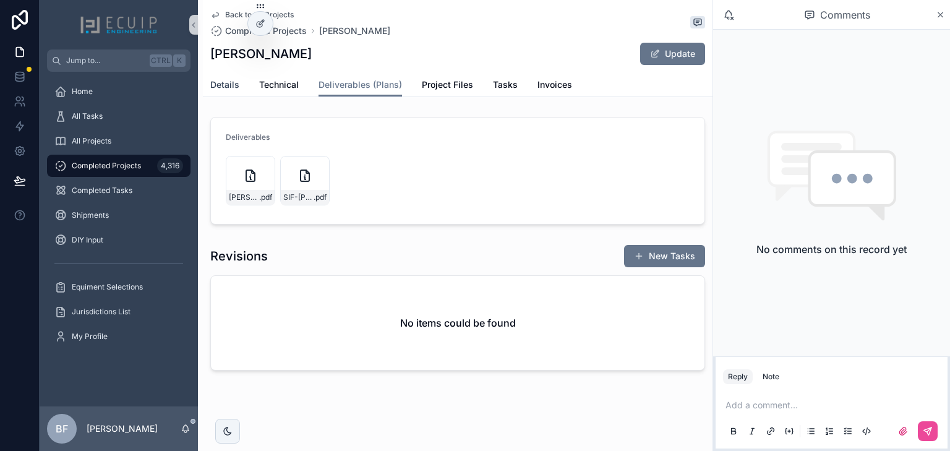
click at [215, 90] on span "Details" at bounding box center [224, 85] width 29 height 12
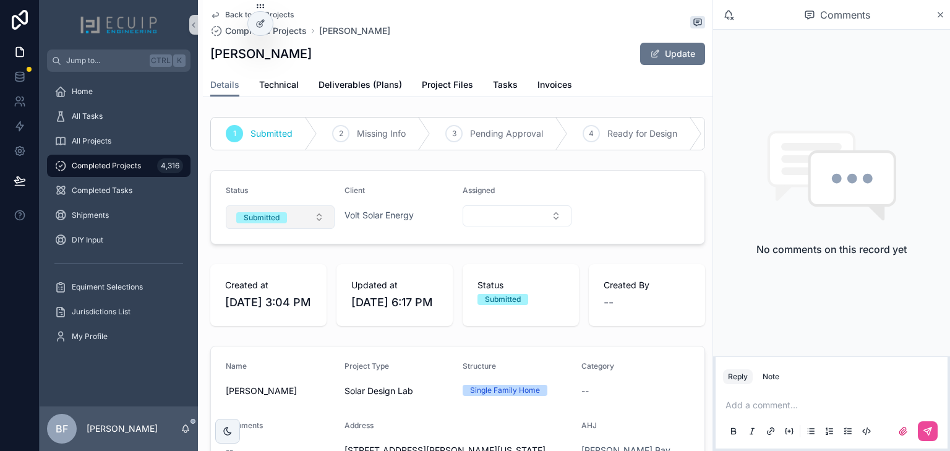
click at [277, 229] on button "Submitted" at bounding box center [280, 217] width 109 height 24
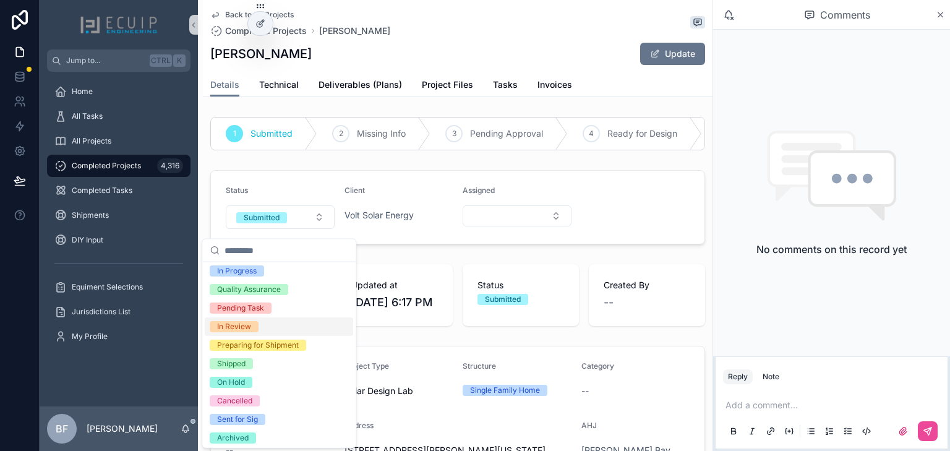
scroll to position [98, 0]
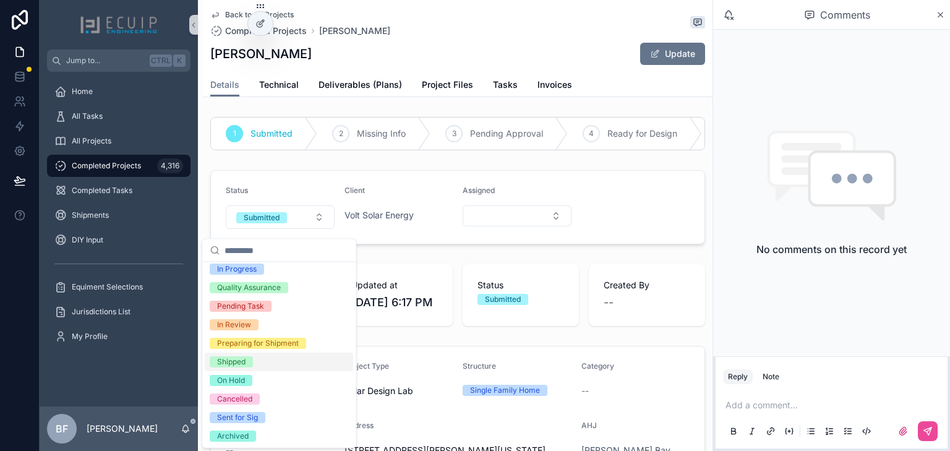
click at [235, 362] on div "Shipped" at bounding box center [231, 361] width 28 height 11
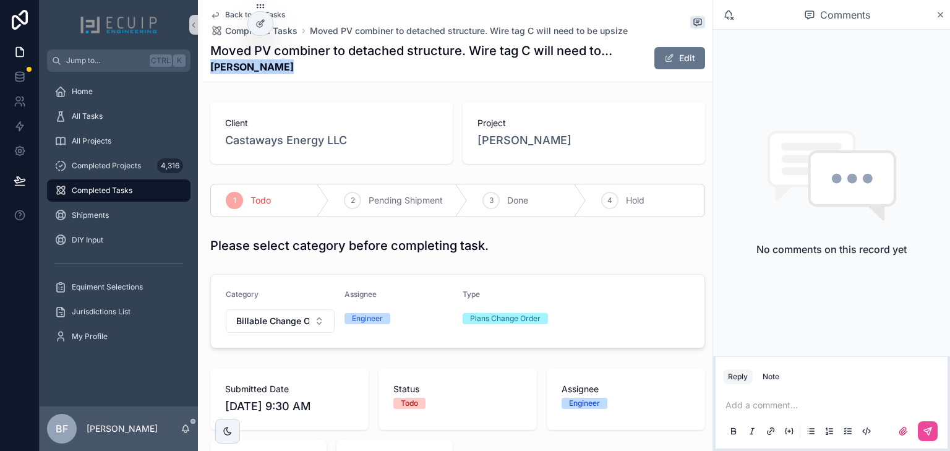
drag, startPoint x: 280, startPoint y: 66, endPoint x: 205, endPoint y: 75, distance: 75.3
click at [205, 75] on div "Back to All Tasks Completed Tasks Moved PV combiner to detached structure. Wire…" at bounding box center [458, 41] width 510 height 82
copy strong "[PERSON_NAME]"
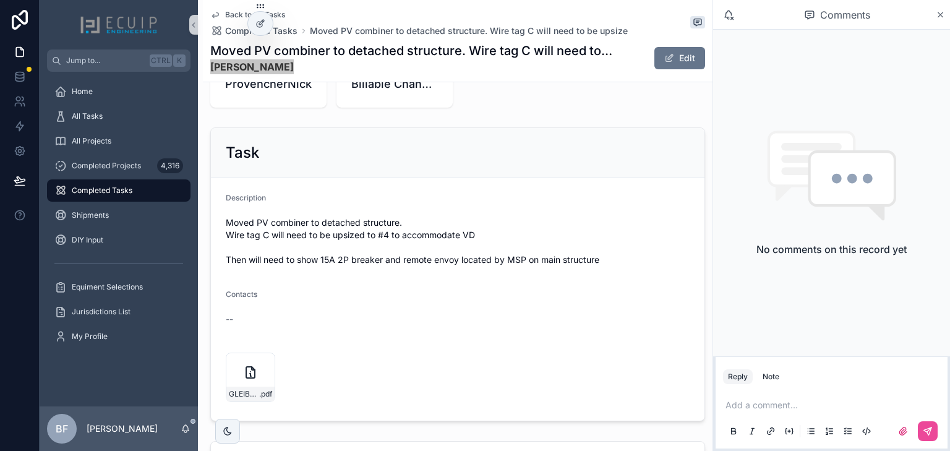
scroll to position [396, 0]
click at [262, 366] on icon "scrollable content" at bounding box center [265, 361] width 10 height 10
click at [386, 143] on div "Task" at bounding box center [458, 151] width 494 height 50
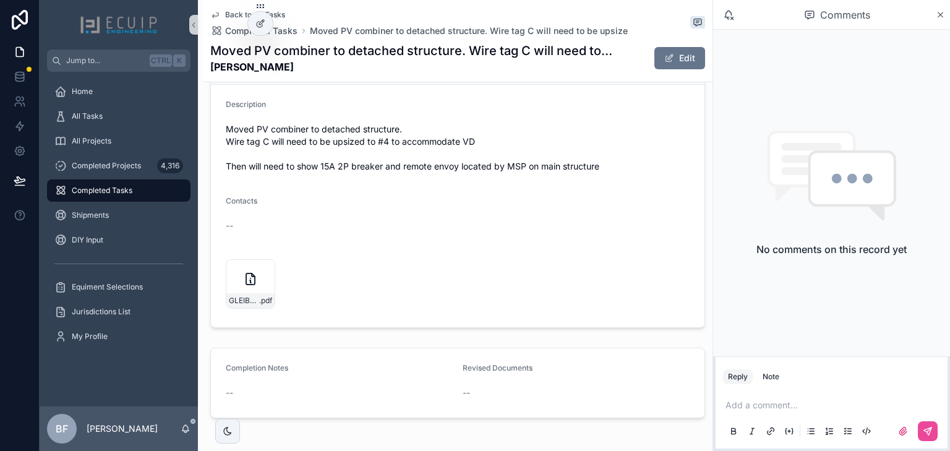
scroll to position [495, 0]
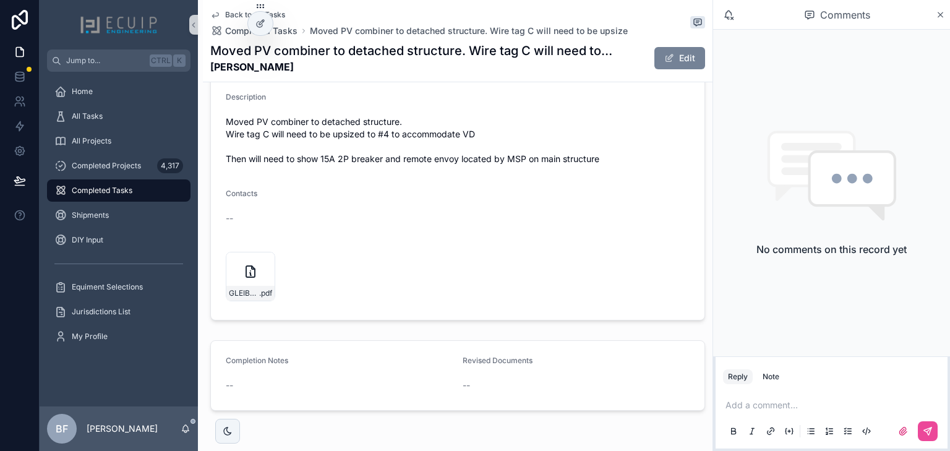
click at [667, 66] on button "Edit" at bounding box center [679, 58] width 51 height 22
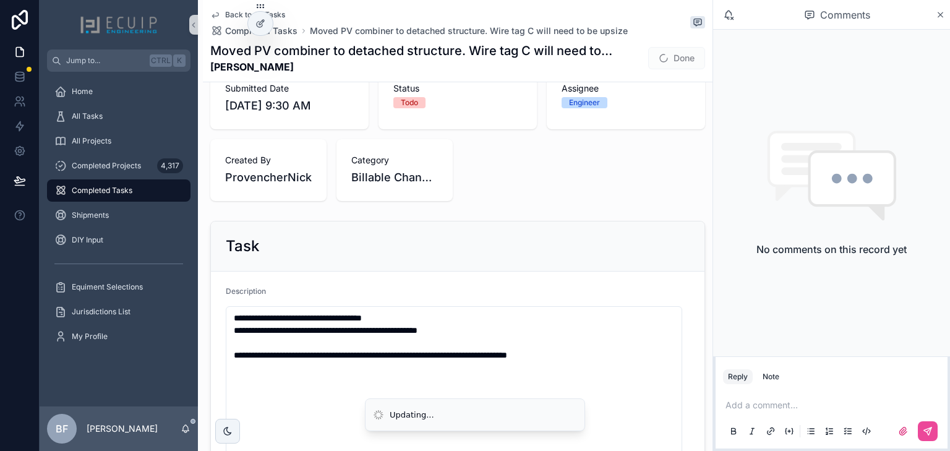
scroll to position [0, 0]
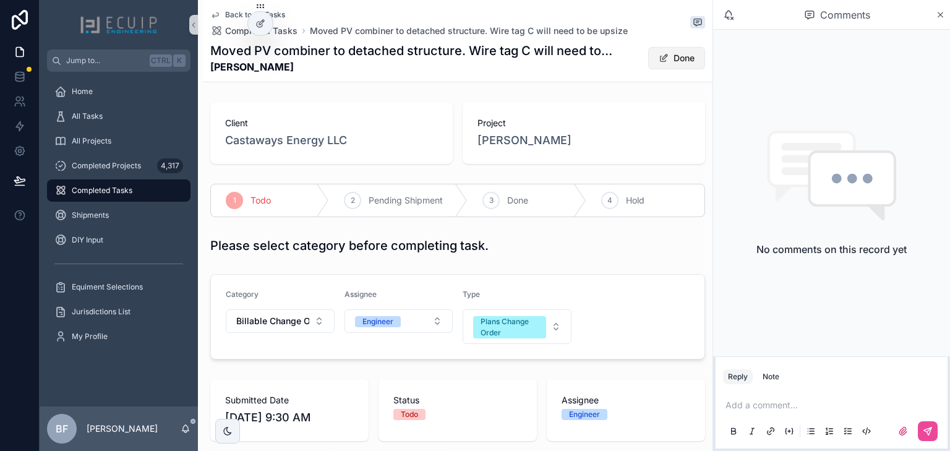
click at [670, 57] on button "Done" at bounding box center [676, 58] width 57 height 22
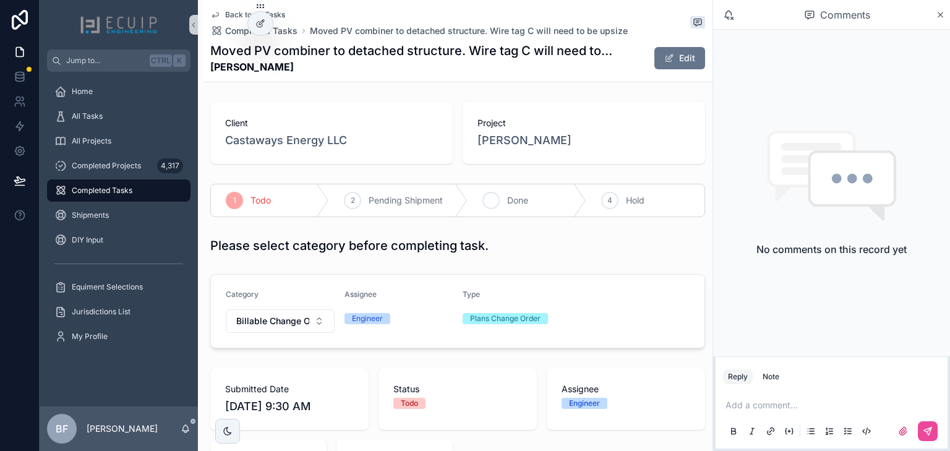
click at [514, 200] on span "Done" at bounding box center [517, 200] width 21 height 12
click at [521, 139] on span "[PERSON_NAME]" at bounding box center [524, 140] width 94 height 17
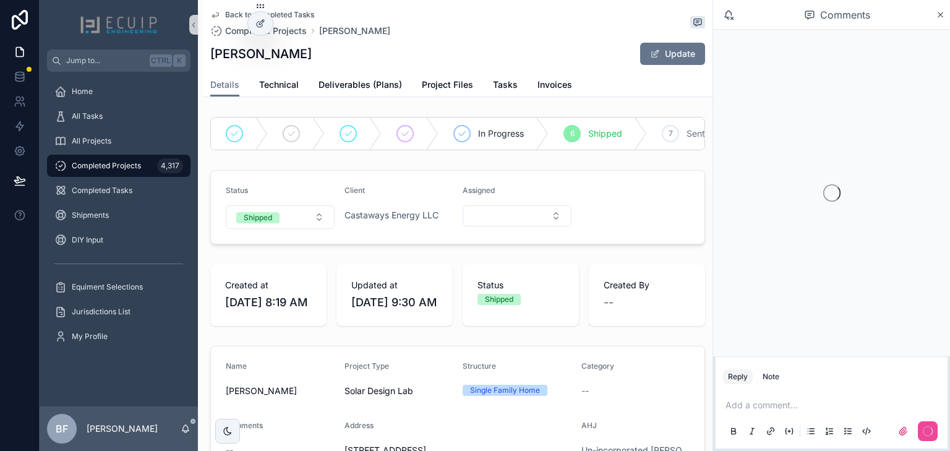
click at [487, 90] on div "Details Technical Deliverables (Plans) Project Files Tasks Invoices" at bounding box center [457, 85] width 495 height 24
click at [490, 88] on div "Details Technical Deliverables (Plans) Project Files Tasks Invoices" at bounding box center [457, 85] width 495 height 24
click at [494, 85] on span "Tasks" at bounding box center [505, 85] width 25 height 12
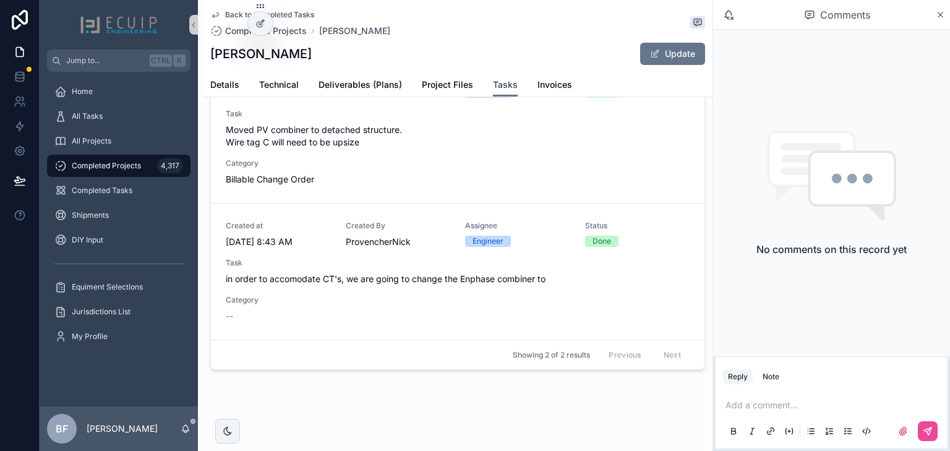
scroll to position [96, 0]
click at [126, 116] on div "All Tasks" at bounding box center [118, 116] width 129 height 20
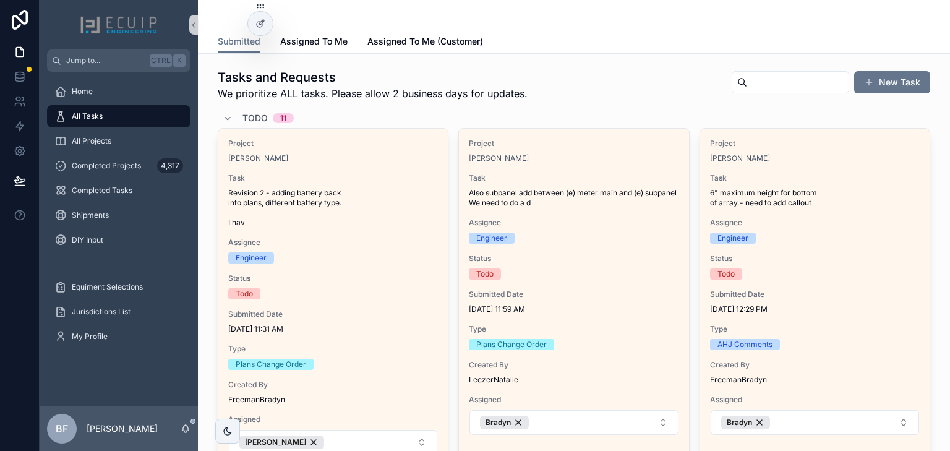
click at [263, 114] on span "Todo" at bounding box center [254, 118] width 25 height 12
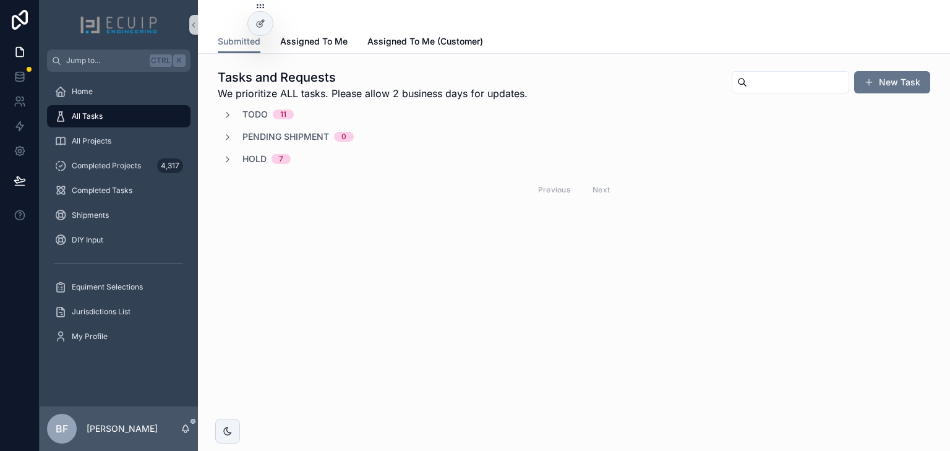
click at [270, 157] on div "Hold 7" at bounding box center [266, 159] width 48 height 12
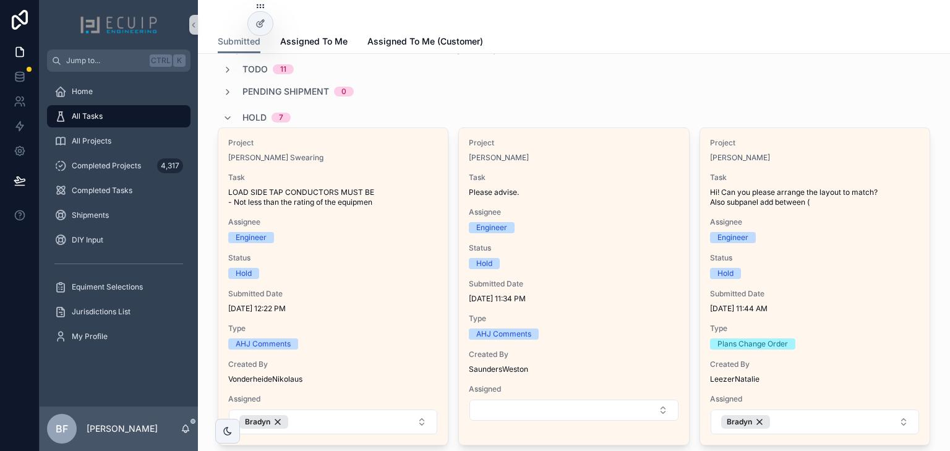
scroll to position [49, 0]
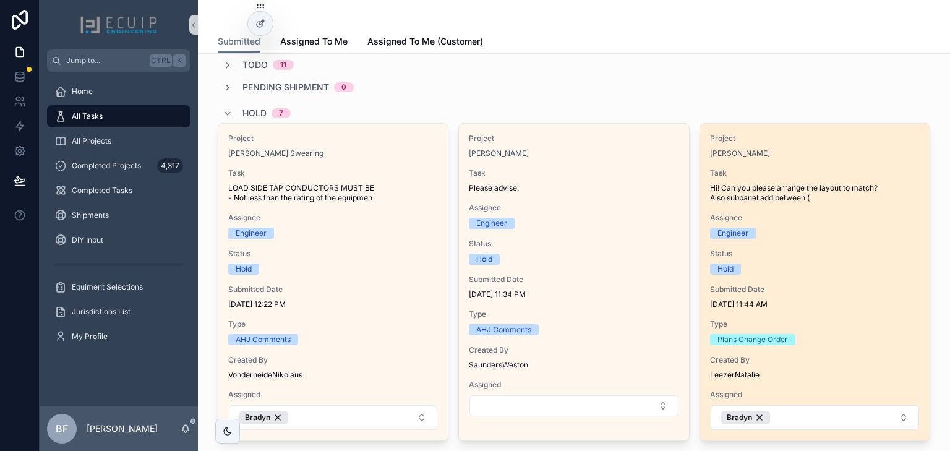
click at [816, 166] on div "Project Linda Williams Task Hi! Can you please arrange the layout to match? Als…" at bounding box center [814, 282] width 229 height 317
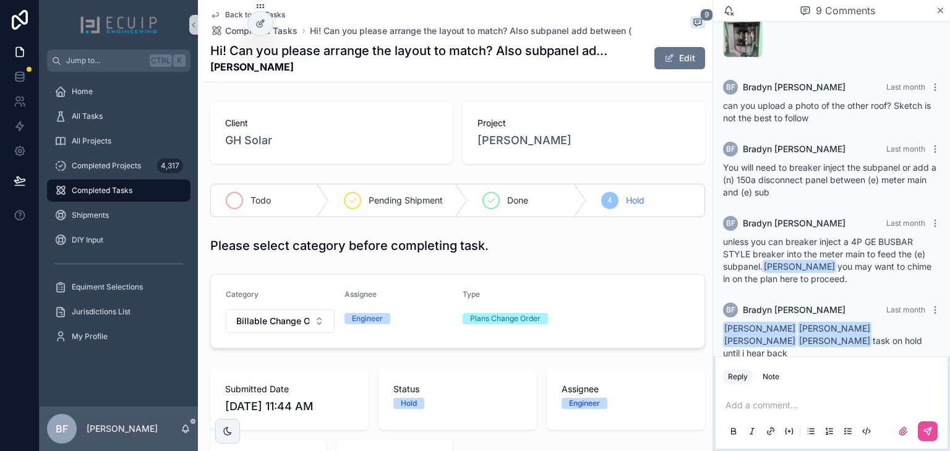
click at [236, 202] on icon "scrollable content" at bounding box center [234, 200] width 10 height 10
click at [104, 119] on div "All Tasks" at bounding box center [118, 116] width 129 height 20
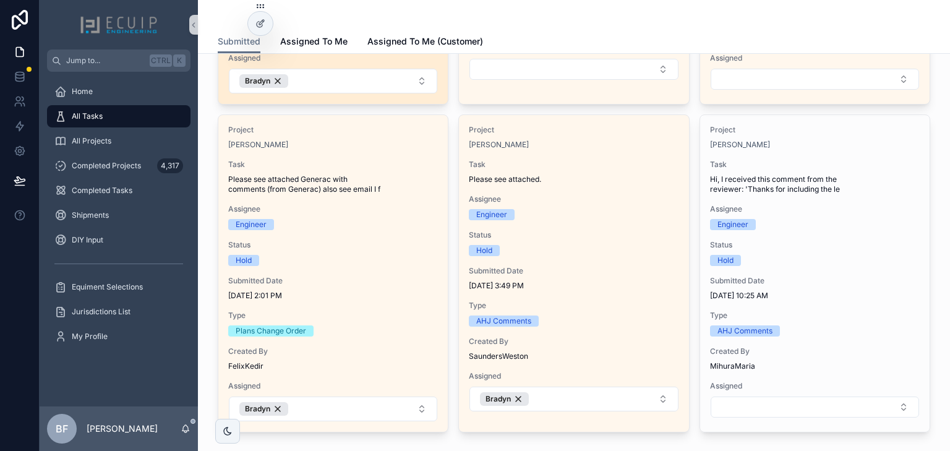
scroll to position [396, 0]
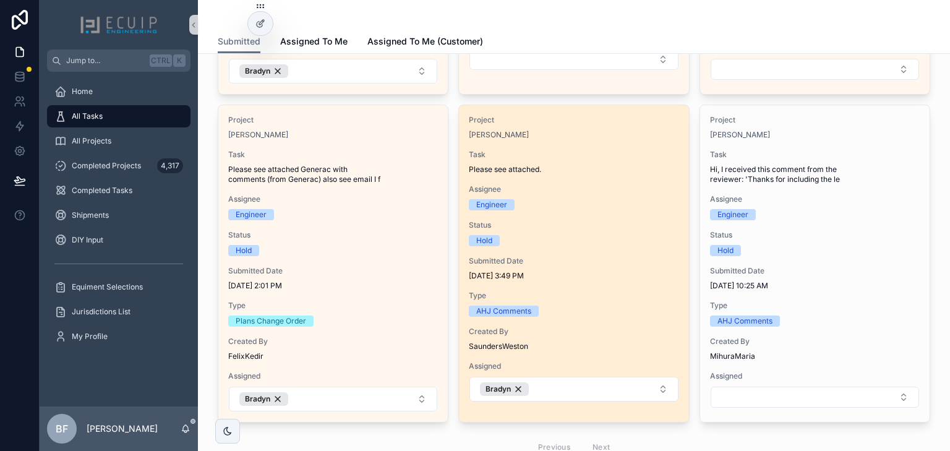
click at [593, 148] on div "Project Rashed Chowdhury Task Please see attached. Assignee Engineer Status Hol…" at bounding box center [573, 258] width 229 height 307
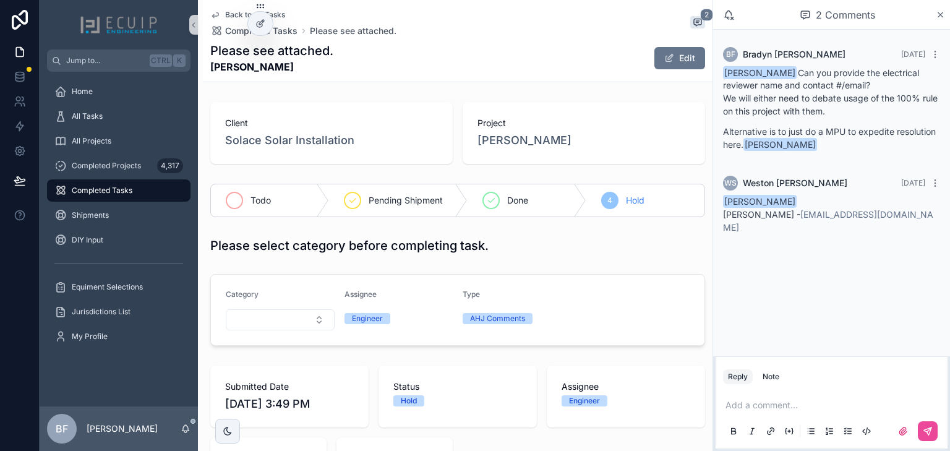
click at [255, 199] on span "Todo" at bounding box center [260, 200] width 20 height 12
click at [127, 114] on div "All Tasks" at bounding box center [118, 116] width 129 height 20
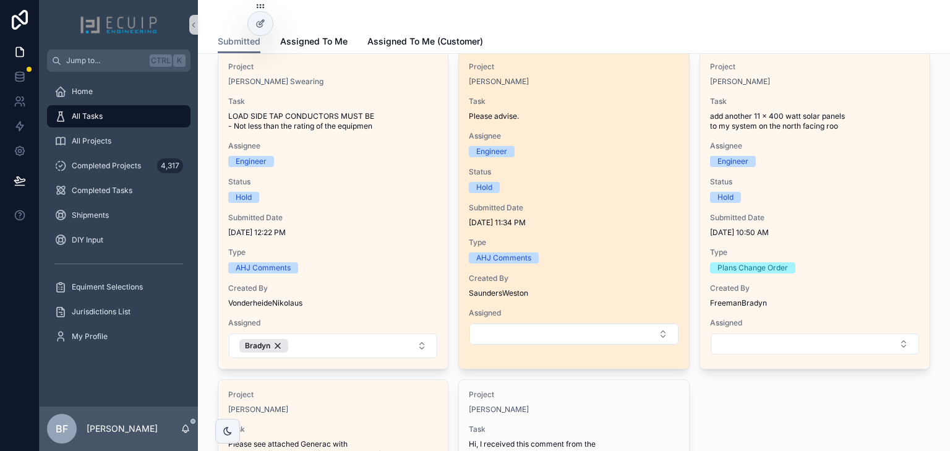
scroll to position [99, 0]
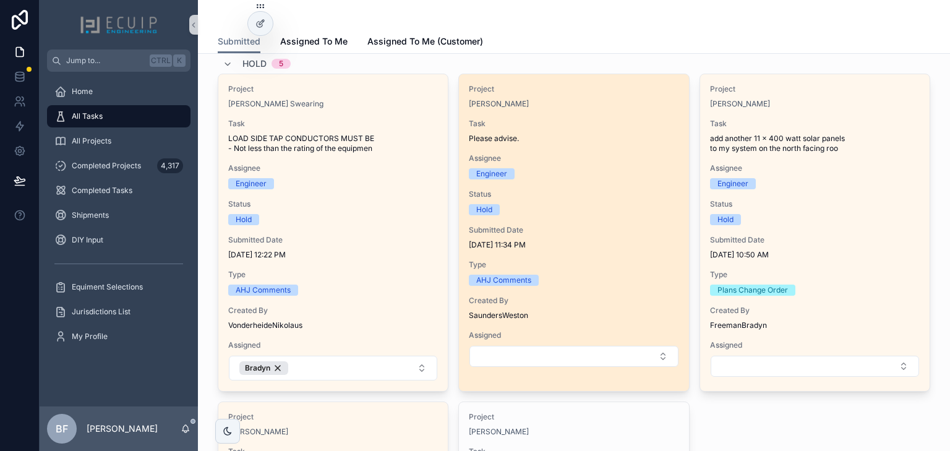
click at [635, 177] on div "Engineer" at bounding box center [574, 173] width 210 height 11
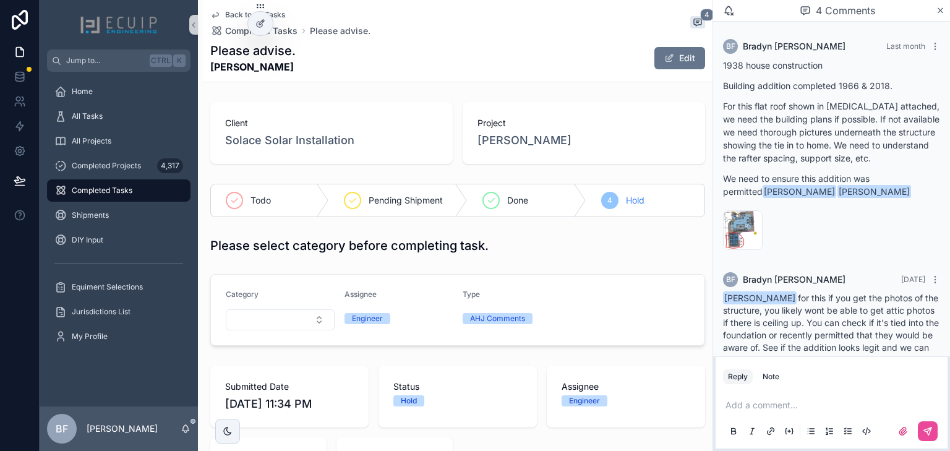
scroll to position [163, 0]
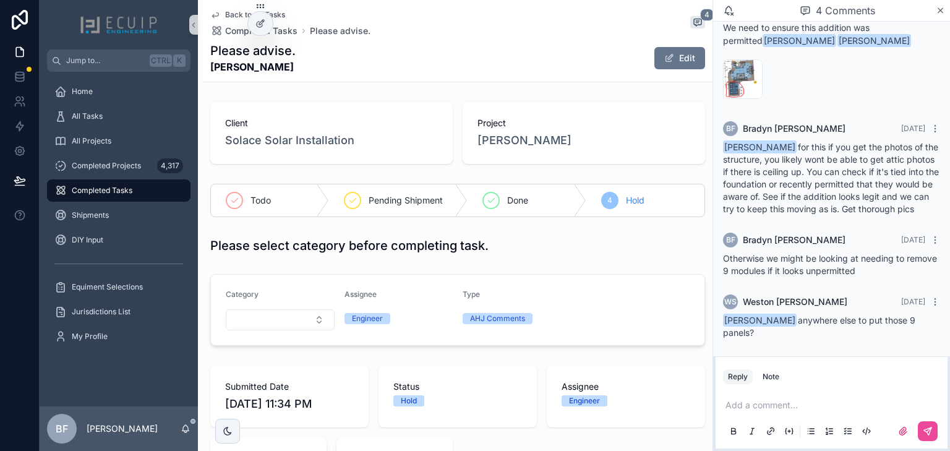
click at [808, 403] on p "scrollable content" at bounding box center [833, 405] width 217 height 12
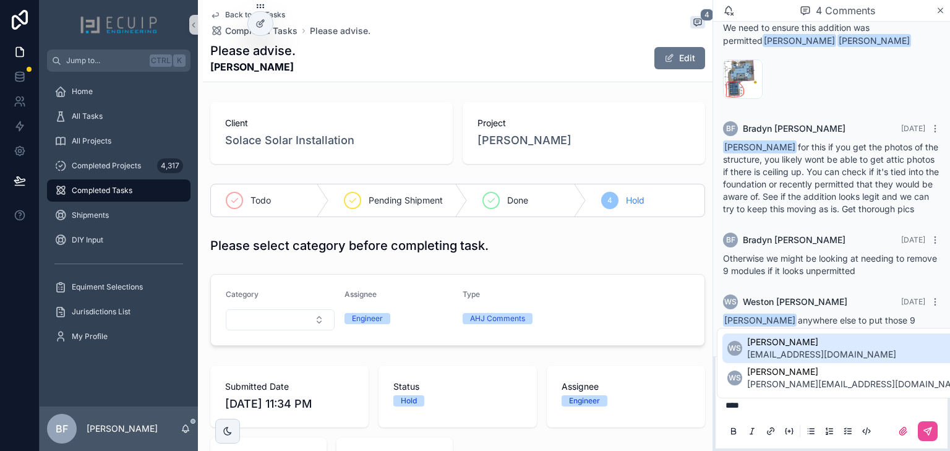
click at [803, 356] on span "permit@solacesolarinstallation.com" at bounding box center [821, 354] width 149 height 12
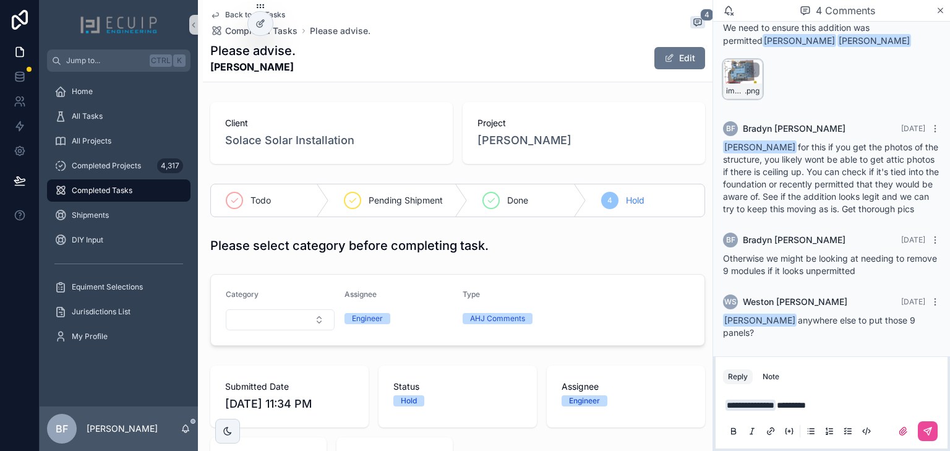
click at [728, 59] on div "image .png" at bounding box center [743, 79] width 40 height 40
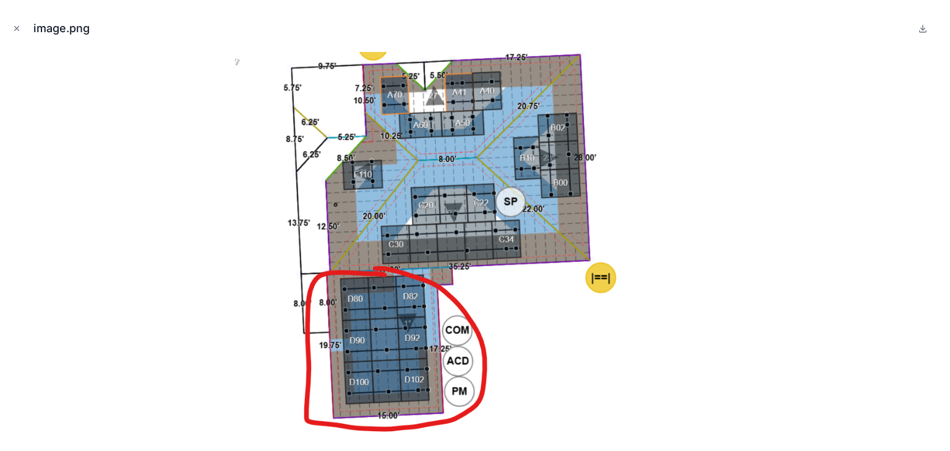
click at [8, 32] on div "image.png" at bounding box center [475, 225] width 950 height 451
click at [15, 32] on icon "Close modal" at bounding box center [16, 28] width 9 height 9
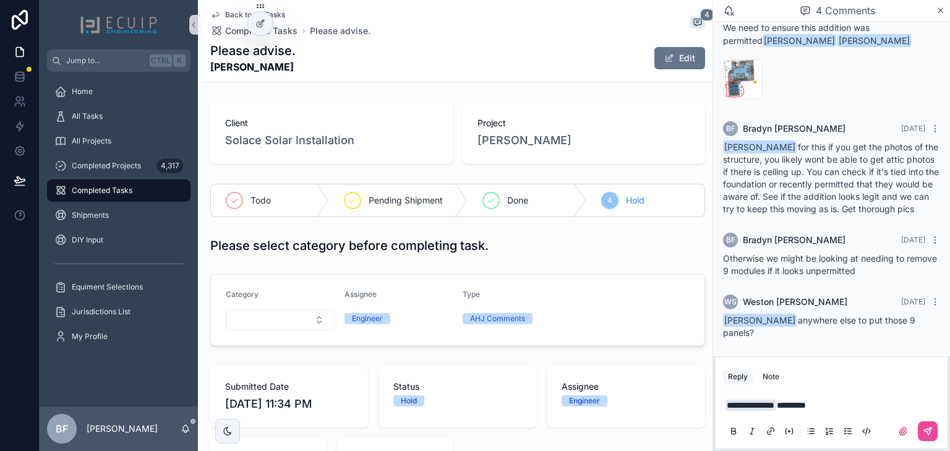
click at [875, 393] on div "**********" at bounding box center [831, 417] width 217 height 52
click at [878, 401] on p "**********" at bounding box center [833, 405] width 217 height 12
click at [930, 432] on icon "scrollable content" at bounding box center [927, 430] width 7 height 7
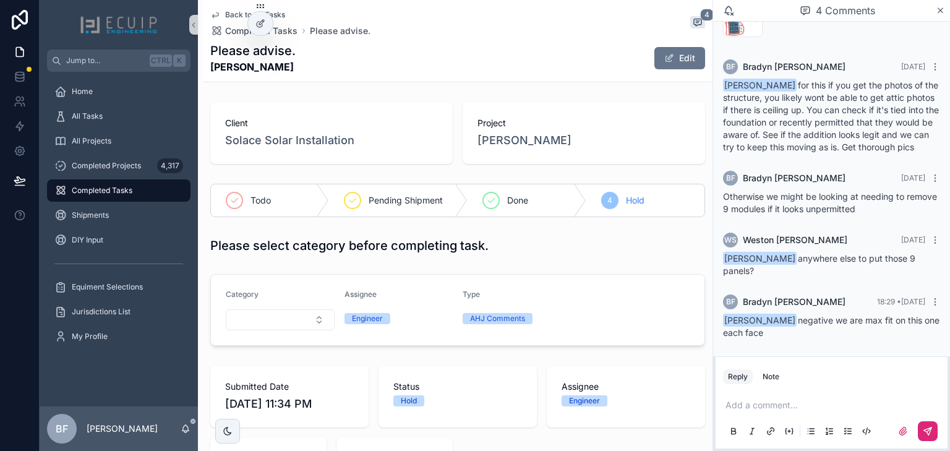
scroll to position [224, 0]
click at [131, 126] on div "All Tasks" at bounding box center [118, 116] width 129 height 20
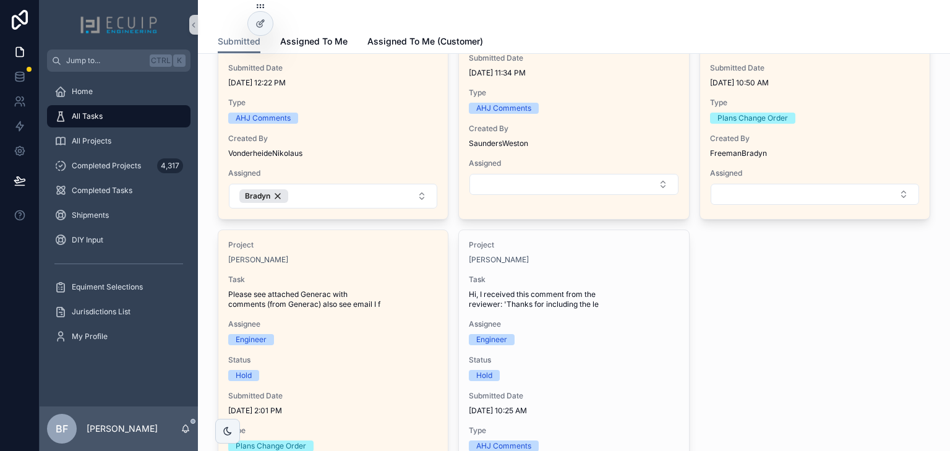
scroll to position [346, 0]
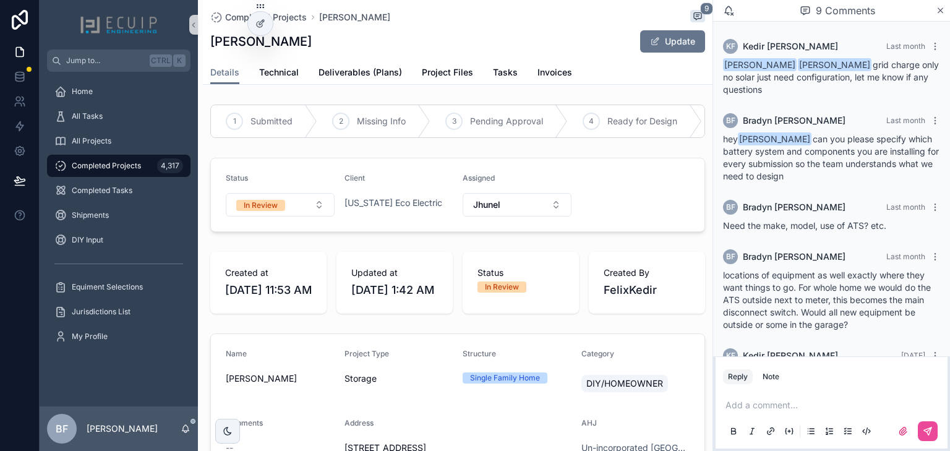
scroll to position [390, 0]
